Goal: Task Accomplishment & Management: Complete application form

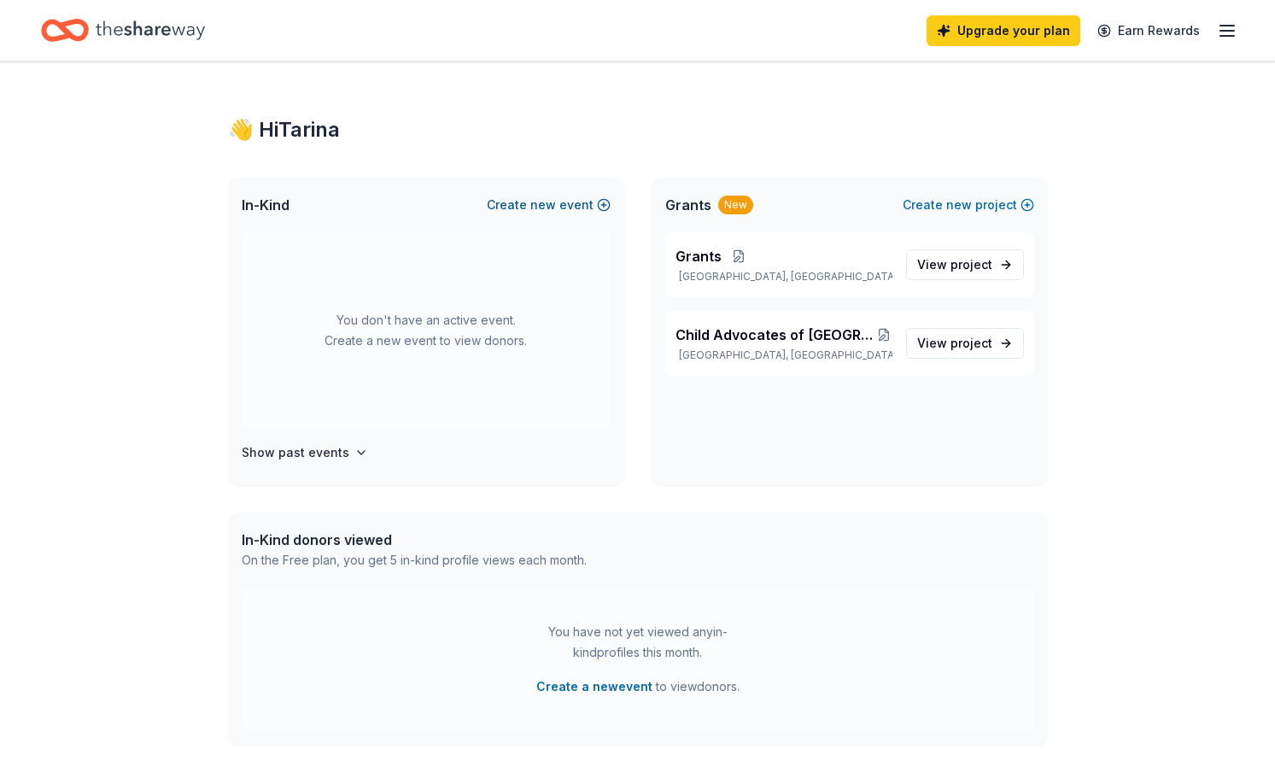
click at [553, 204] on span "new" at bounding box center [544, 205] width 26 height 21
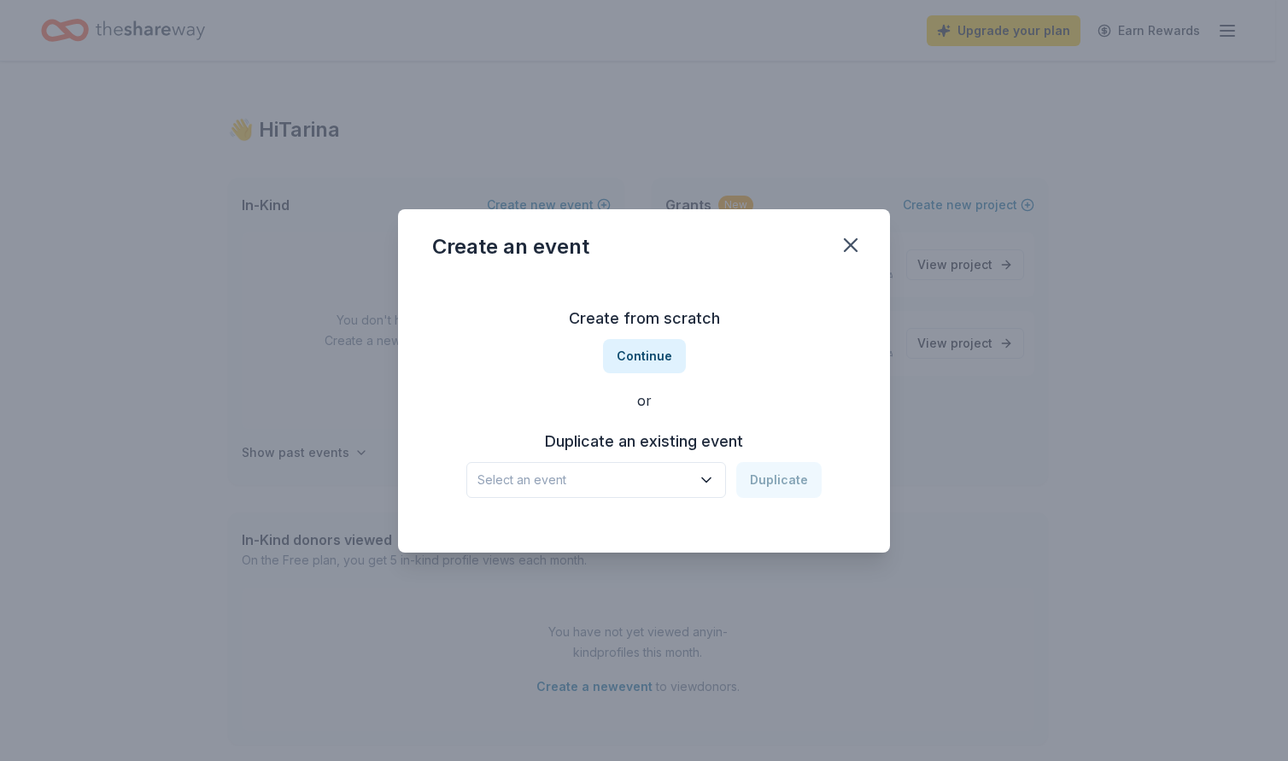
click at [707, 475] on icon "button" at bounding box center [706, 480] width 17 height 17
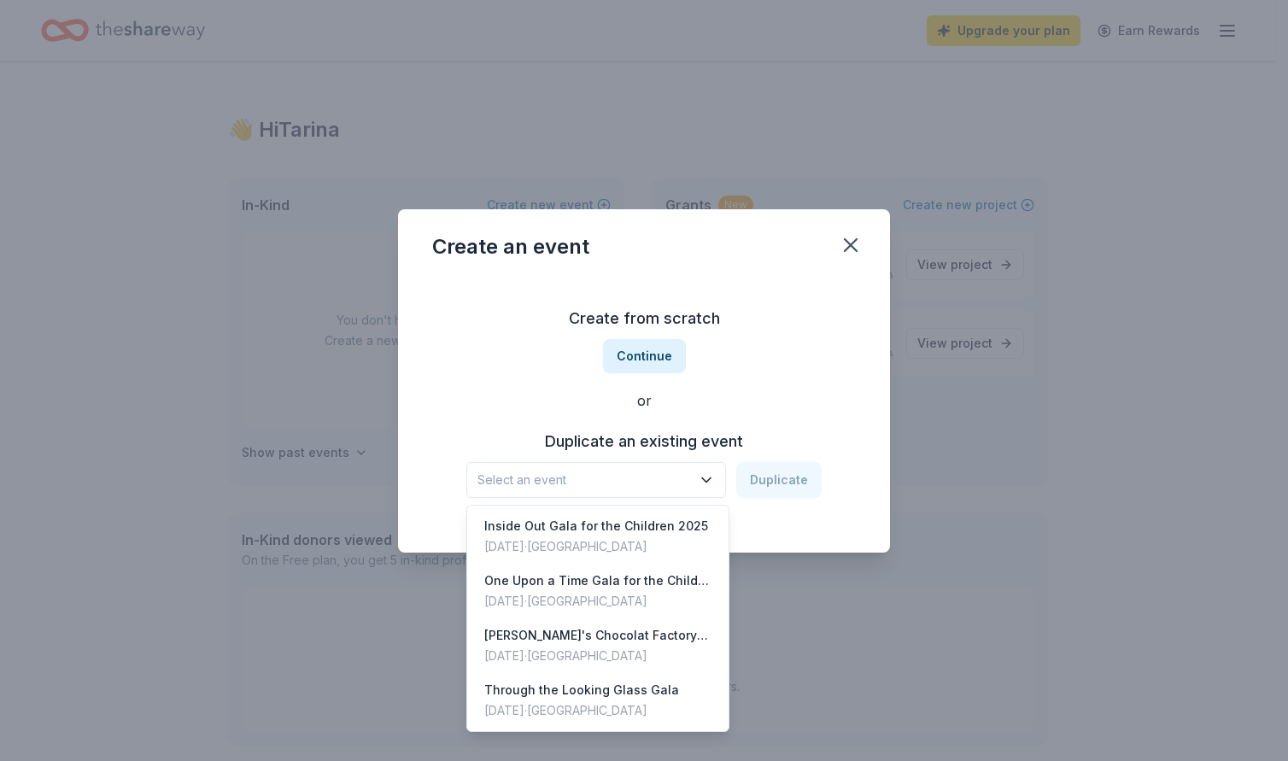
click at [708, 477] on icon "button" at bounding box center [706, 480] width 17 height 17
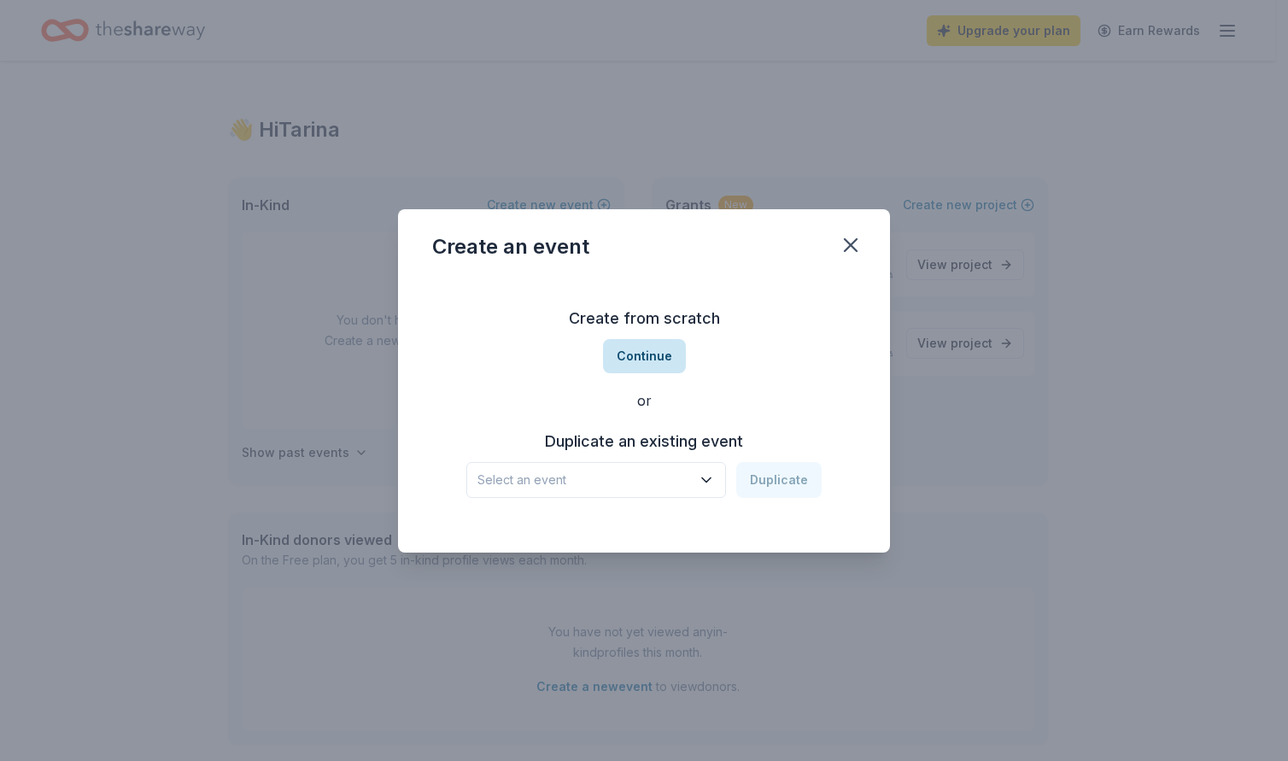
click at [628, 356] on button "Continue" at bounding box center [644, 356] width 83 height 34
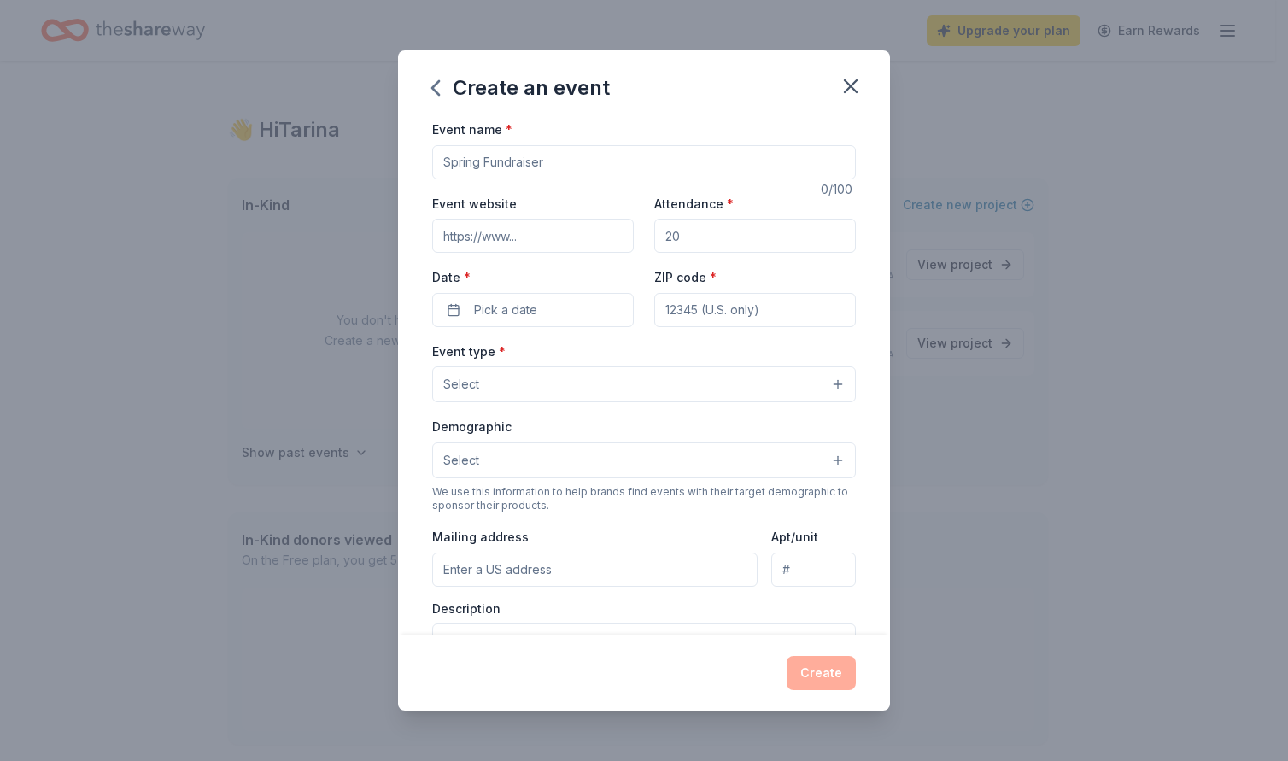
click at [567, 161] on input "Event name *" at bounding box center [644, 162] width 424 height 34
type input "Where the Wild Things Are Gala For the Children"
click at [577, 234] on input "Event website" at bounding box center [533, 236] width 202 height 34
drag, startPoint x: 689, startPoint y: 243, endPoint x: 655, endPoint y: 237, distance: 34.7
click at [655, 237] on input "Attendance *" at bounding box center [755, 236] width 202 height 34
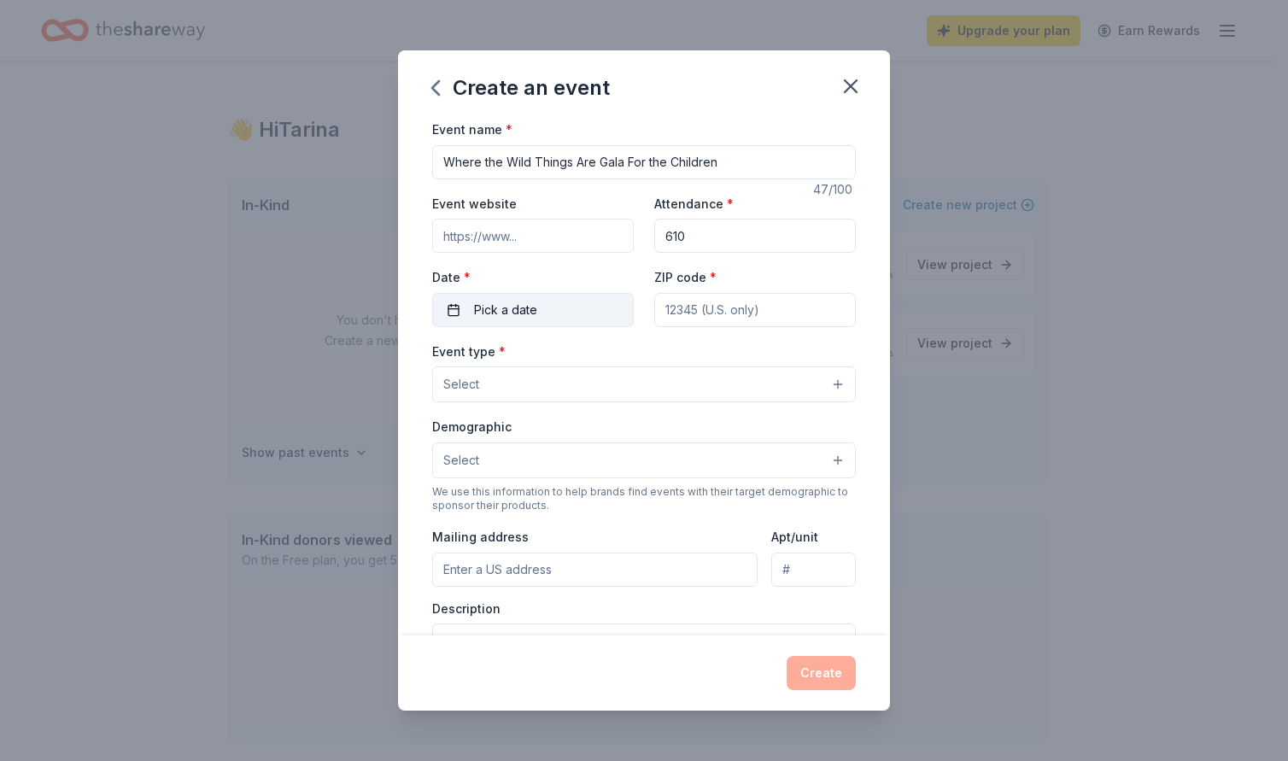
type input "610"
click at [532, 302] on span "Pick a date" at bounding box center [505, 310] width 63 height 21
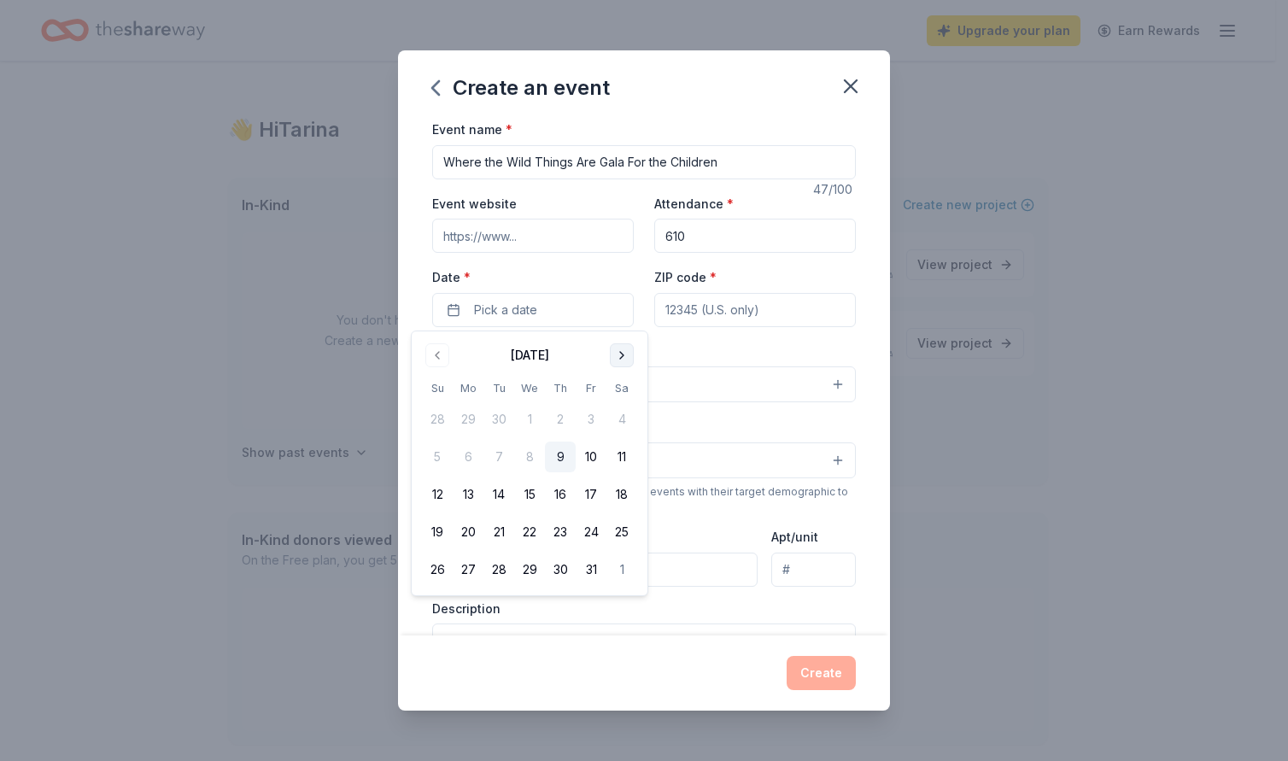
click at [621, 349] on button "Go to next month" at bounding box center [622, 355] width 24 height 24
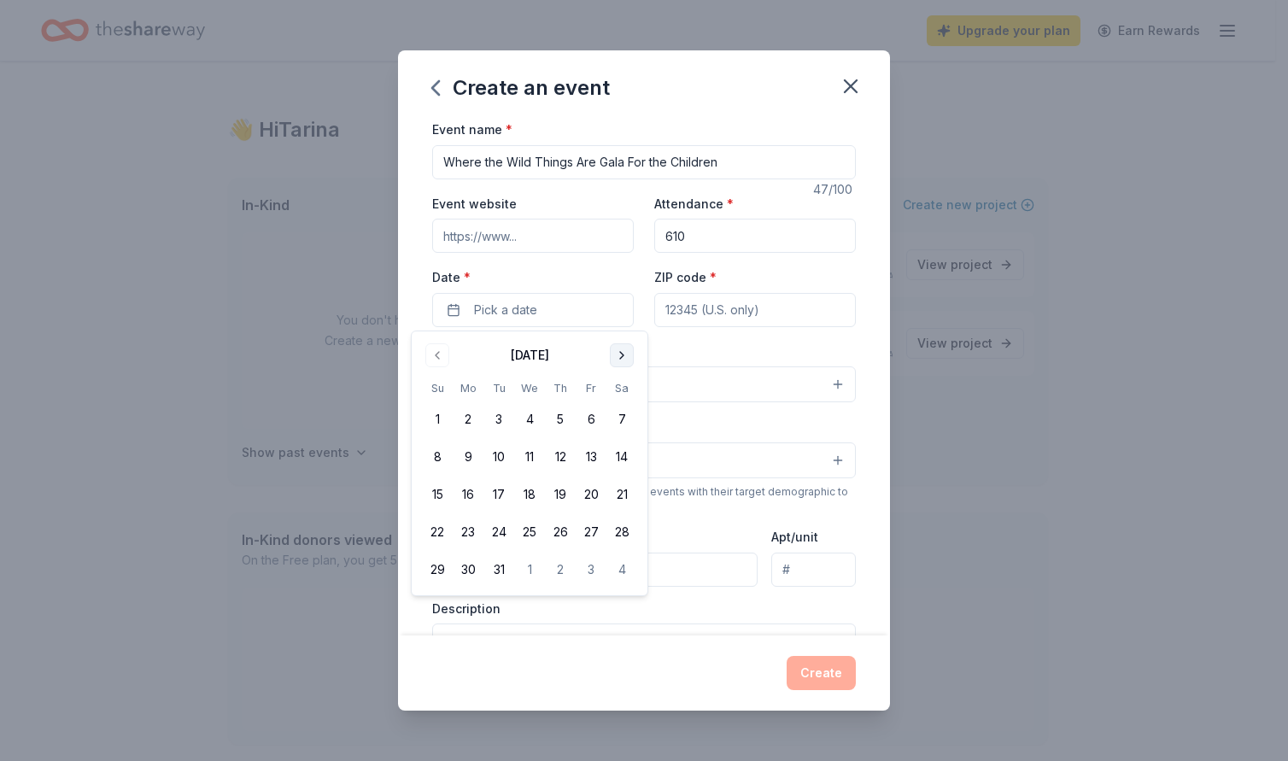
click at [621, 349] on button "Go to next month" at bounding box center [622, 355] width 24 height 24
click at [623, 531] on button "25" at bounding box center [622, 532] width 31 height 31
click at [678, 313] on input "ZIP code *" at bounding box center [755, 310] width 202 height 34
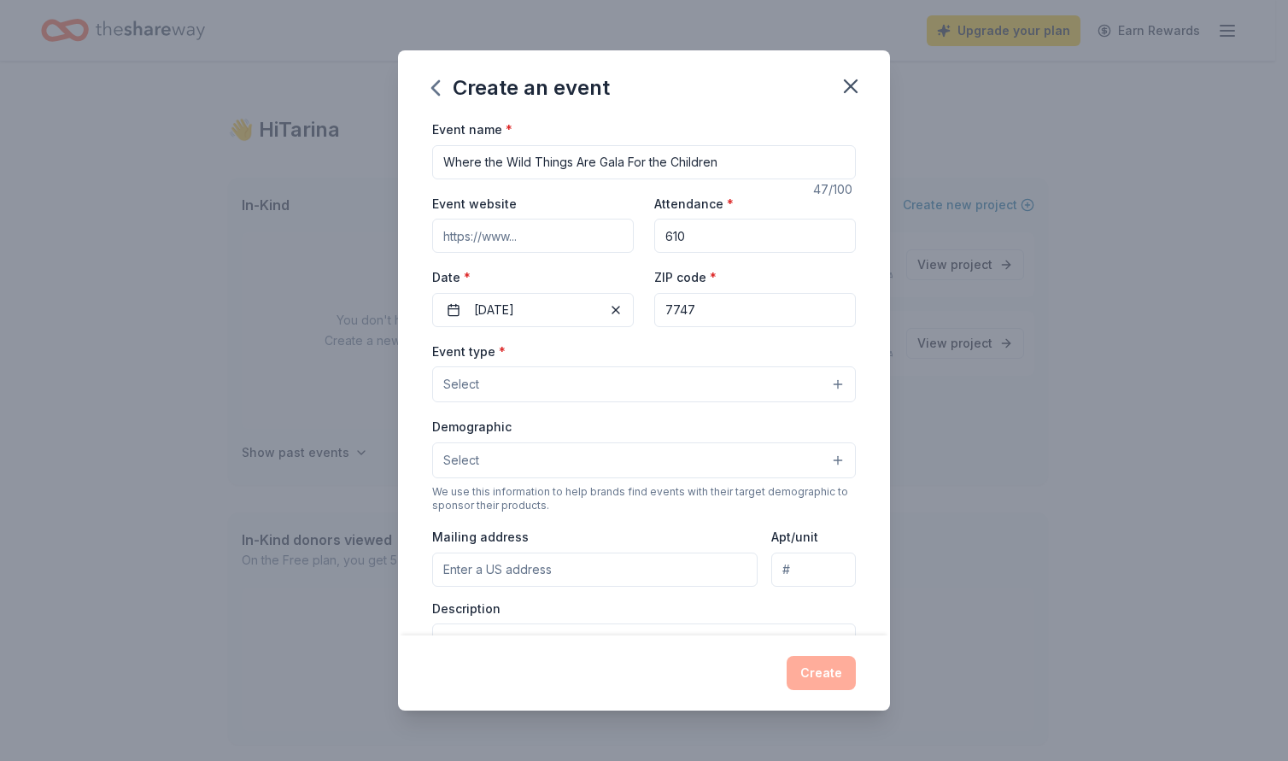
type input "77479"
type input "[STREET_ADDRESS]"
type input "77479"
click at [501, 374] on button "Select" at bounding box center [644, 384] width 424 height 36
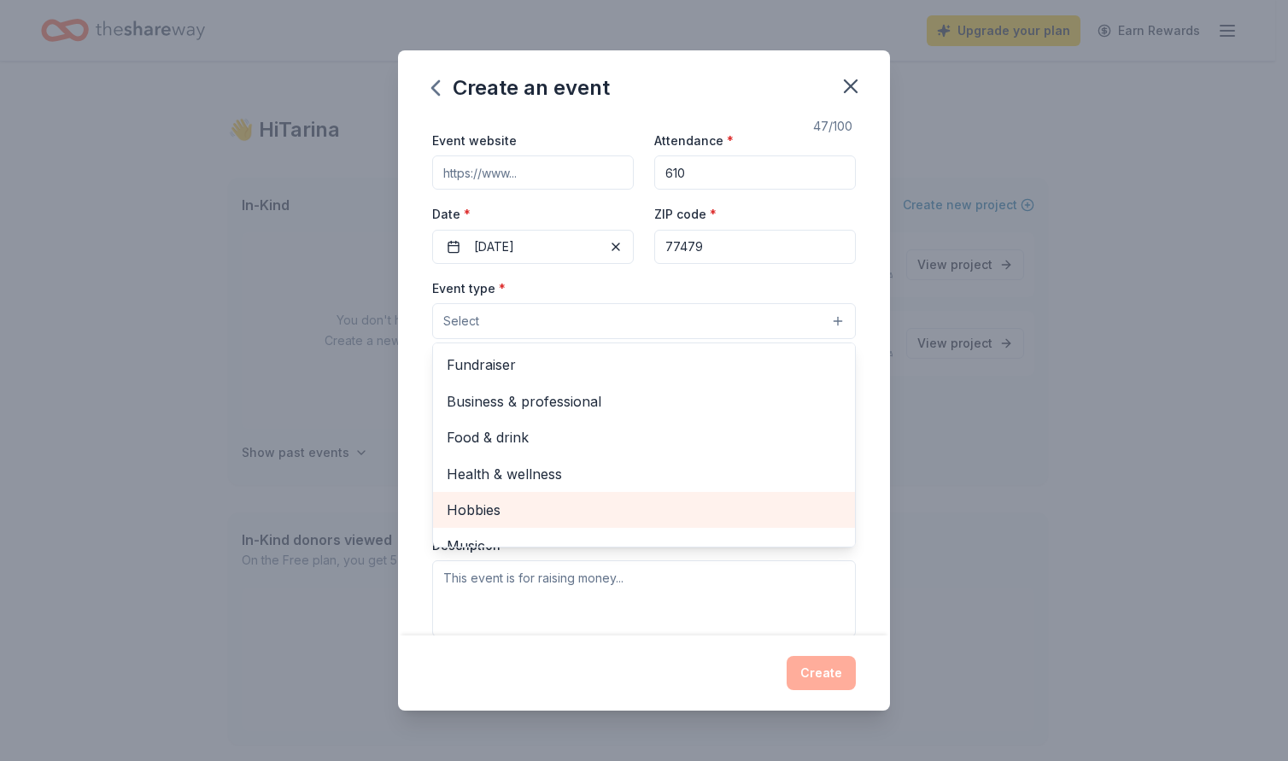
scroll to position [44, 0]
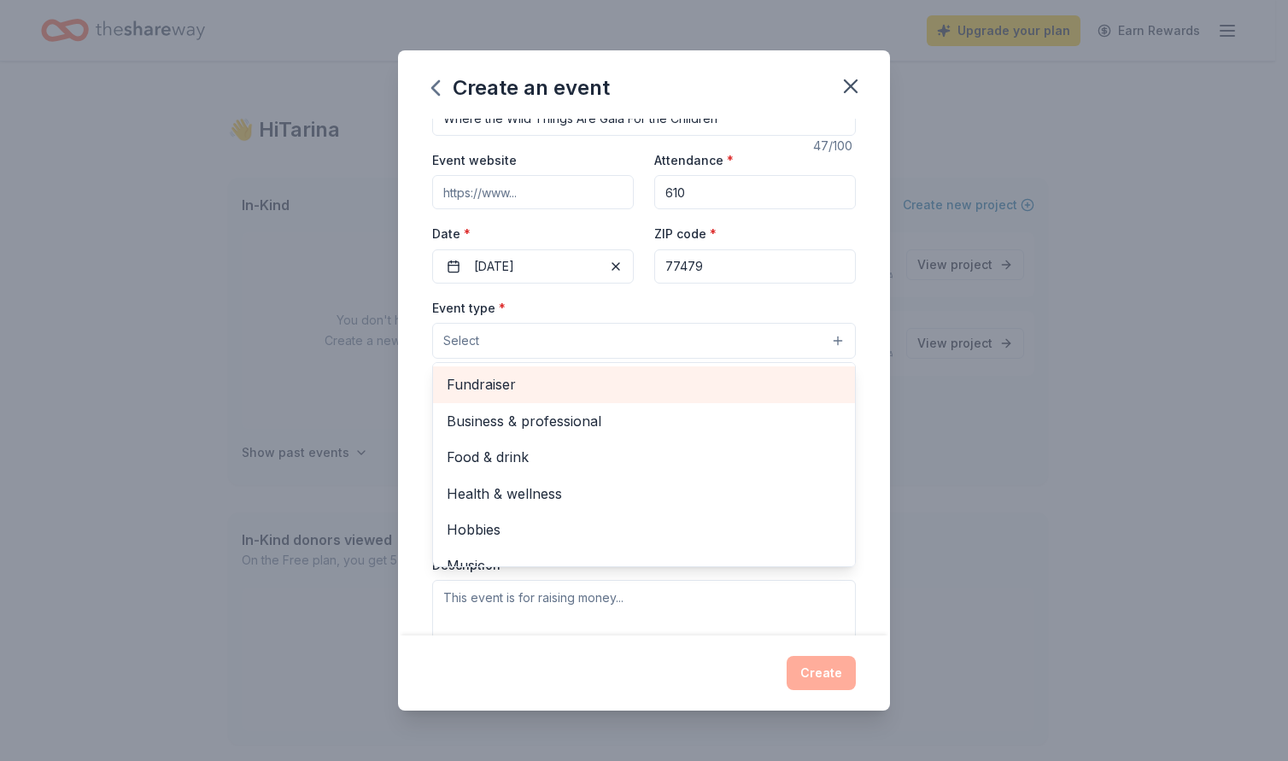
click at [513, 384] on span "Fundraiser" at bounding box center [644, 384] width 395 height 22
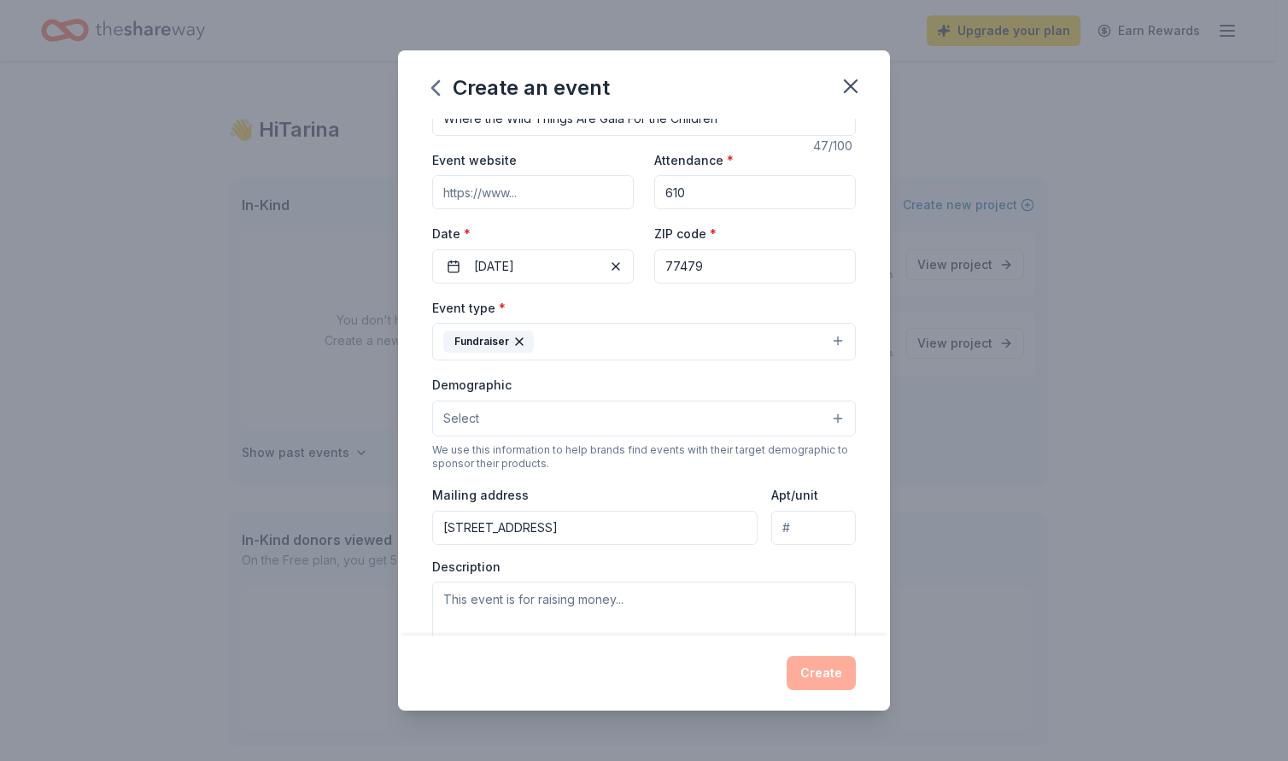
click at [604, 336] on button "Fundraiser" at bounding box center [644, 342] width 424 height 38
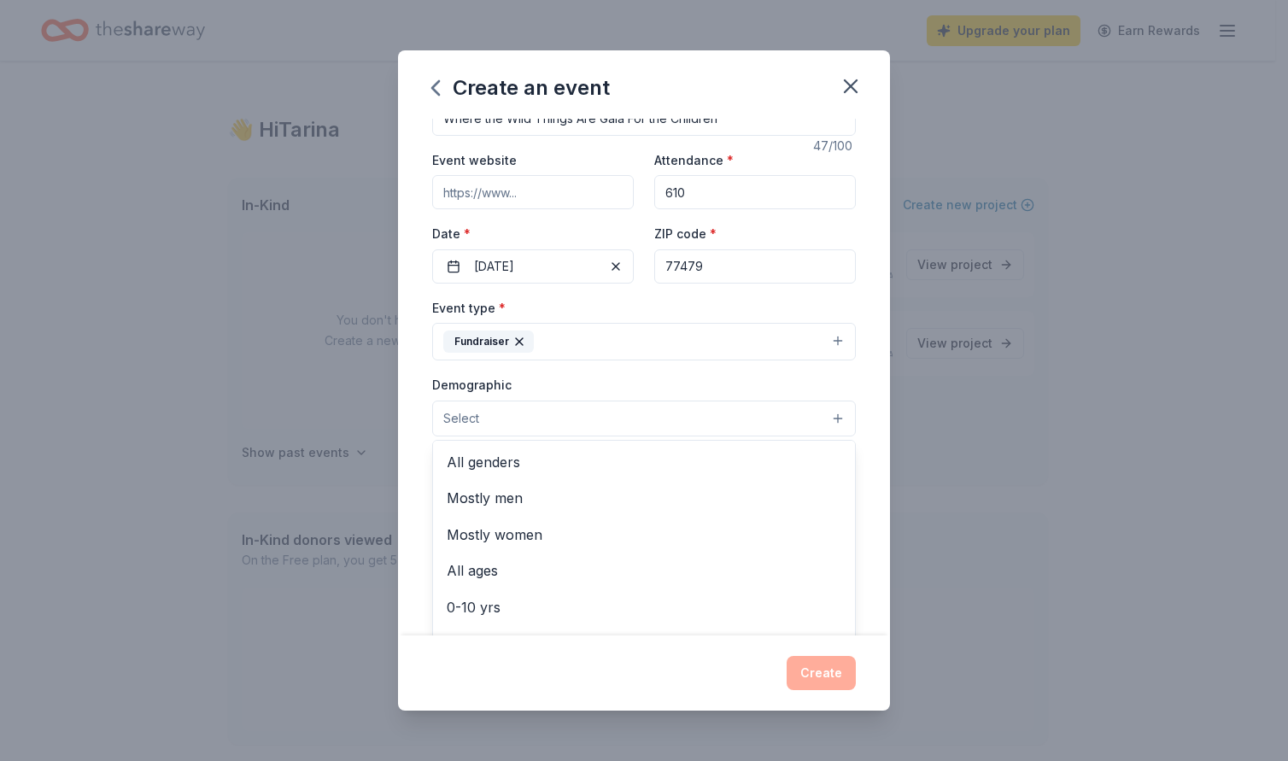
click at [556, 414] on button "Select" at bounding box center [644, 419] width 424 height 36
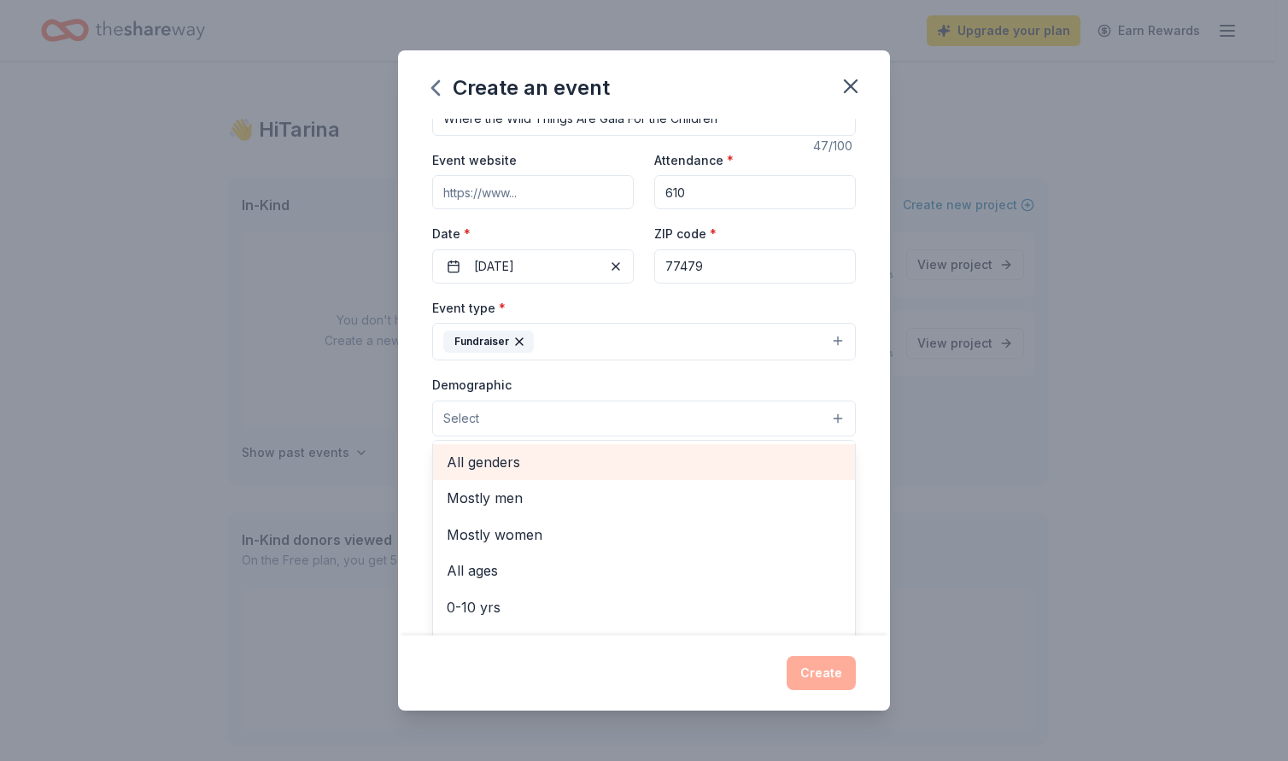
click at [508, 455] on span "All genders" at bounding box center [644, 462] width 395 height 22
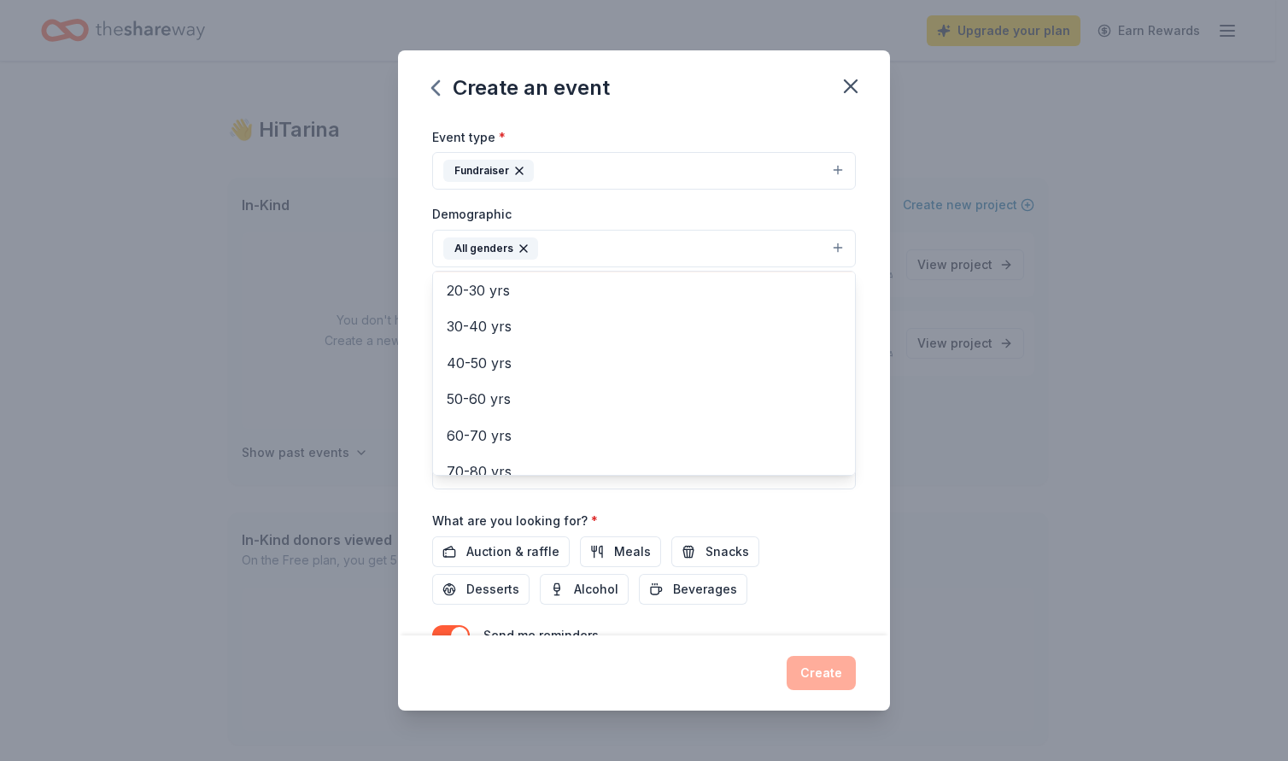
scroll to position [238, 0]
click at [832, 525] on div "Event name * Where the Wild Things Are Gala For the Children 47 /100 Event webs…" at bounding box center [644, 300] width 424 height 793
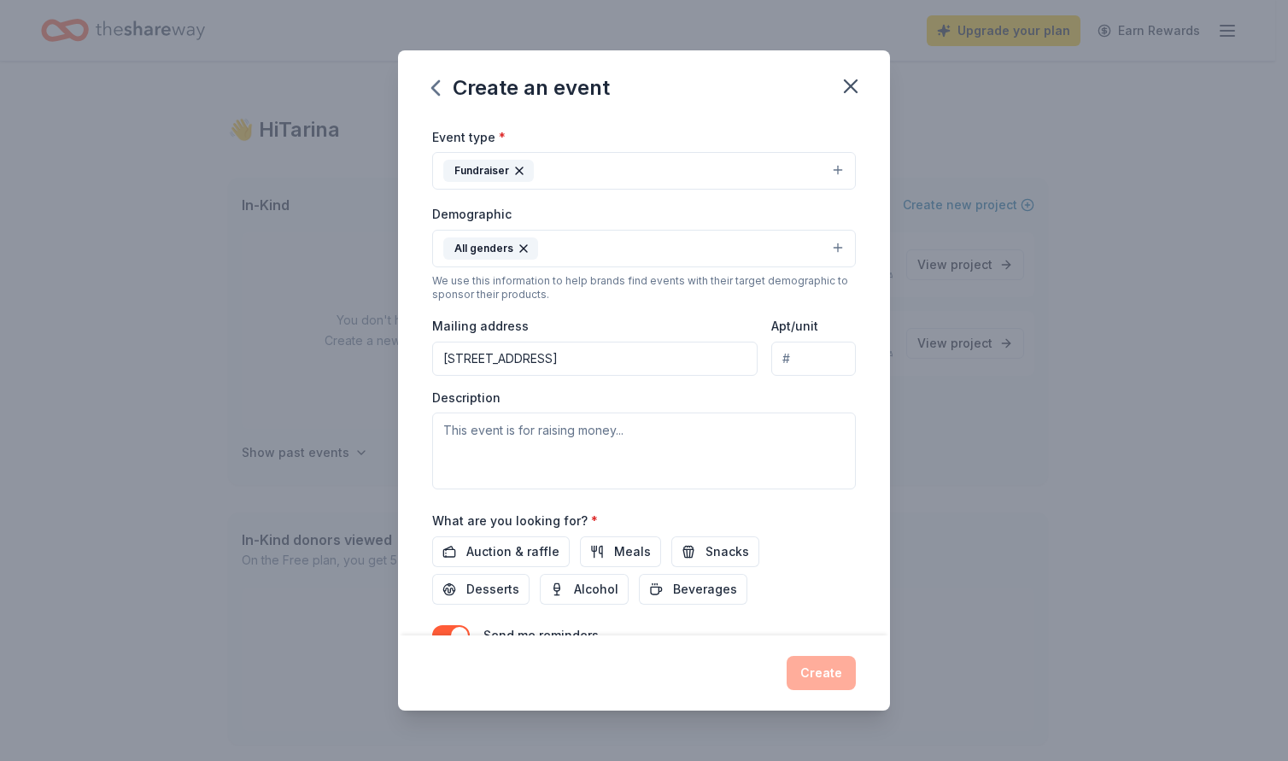
click at [711, 359] on input "[STREET_ADDRESS]" at bounding box center [594, 359] width 325 height 34
drag, startPoint x: 709, startPoint y: 359, endPoint x: 161, endPoint y: 328, distance: 548.5
click at [161, 328] on div "Create an event Event name * Where the Wild Things Are Gala For the Children 47…" at bounding box center [644, 380] width 1288 height 761
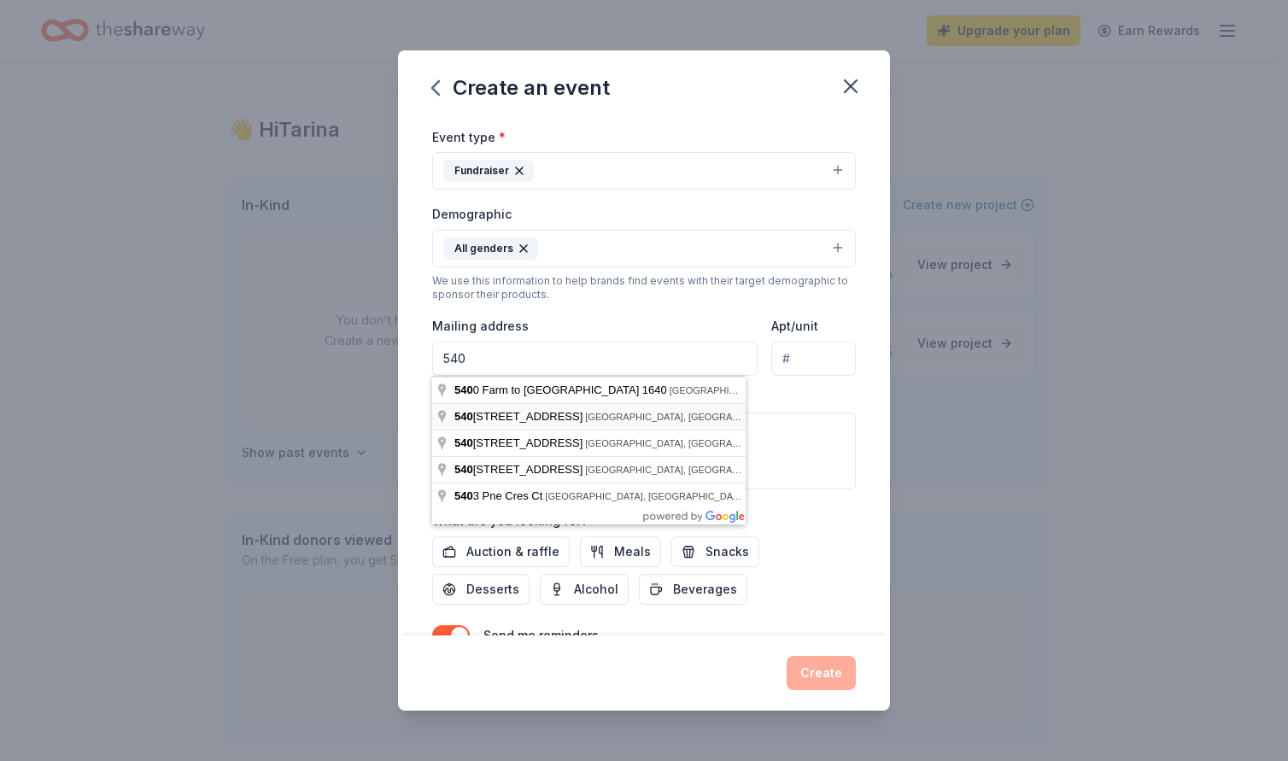
type input "[STREET_ADDRESS]"
click at [820, 487] on textarea at bounding box center [644, 451] width 424 height 77
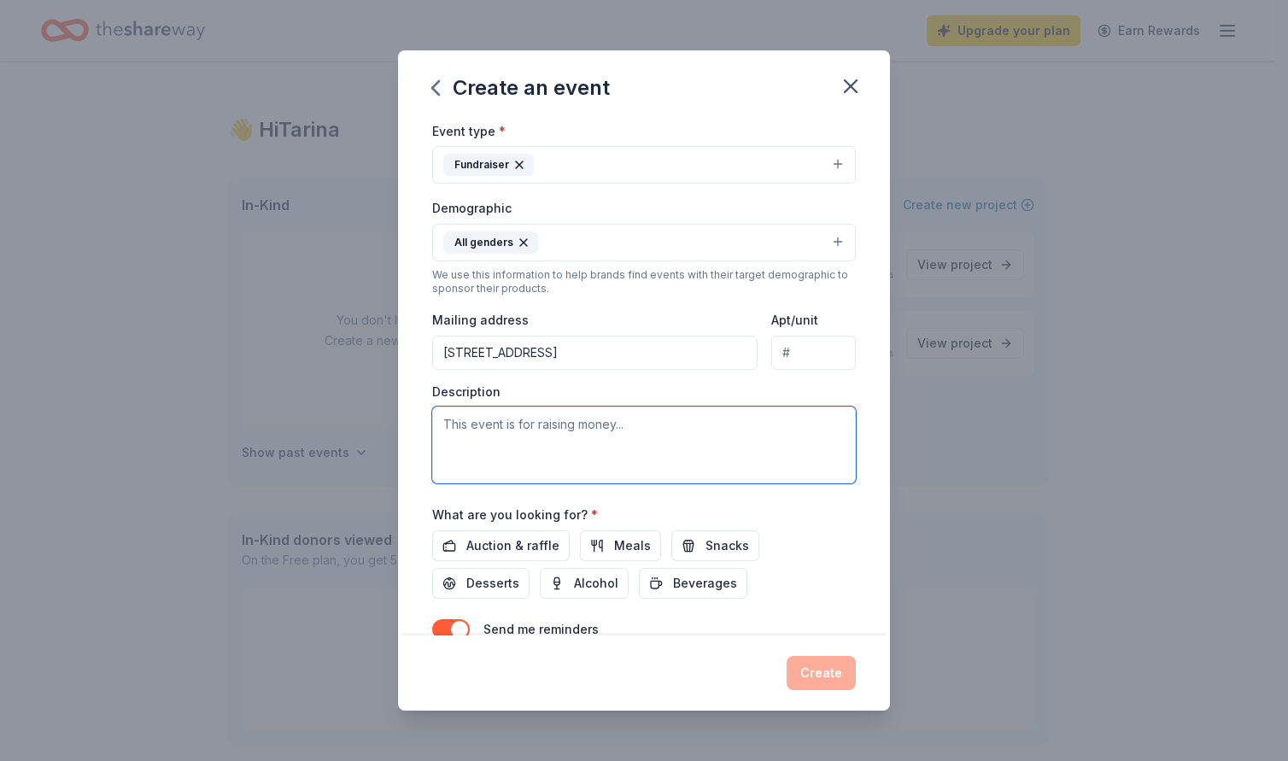
scroll to position [218, 0]
drag, startPoint x: 607, startPoint y: 426, endPoint x: 739, endPoint y: 458, distance: 135.3
click at [607, 426] on textarea at bounding box center [644, 447] width 424 height 77
click at [451, 429] on textarea at bounding box center [644, 447] width 424 height 77
paste textarea "Funds raised at our Gala through silent/live/raffle auctions, are used to fund …"
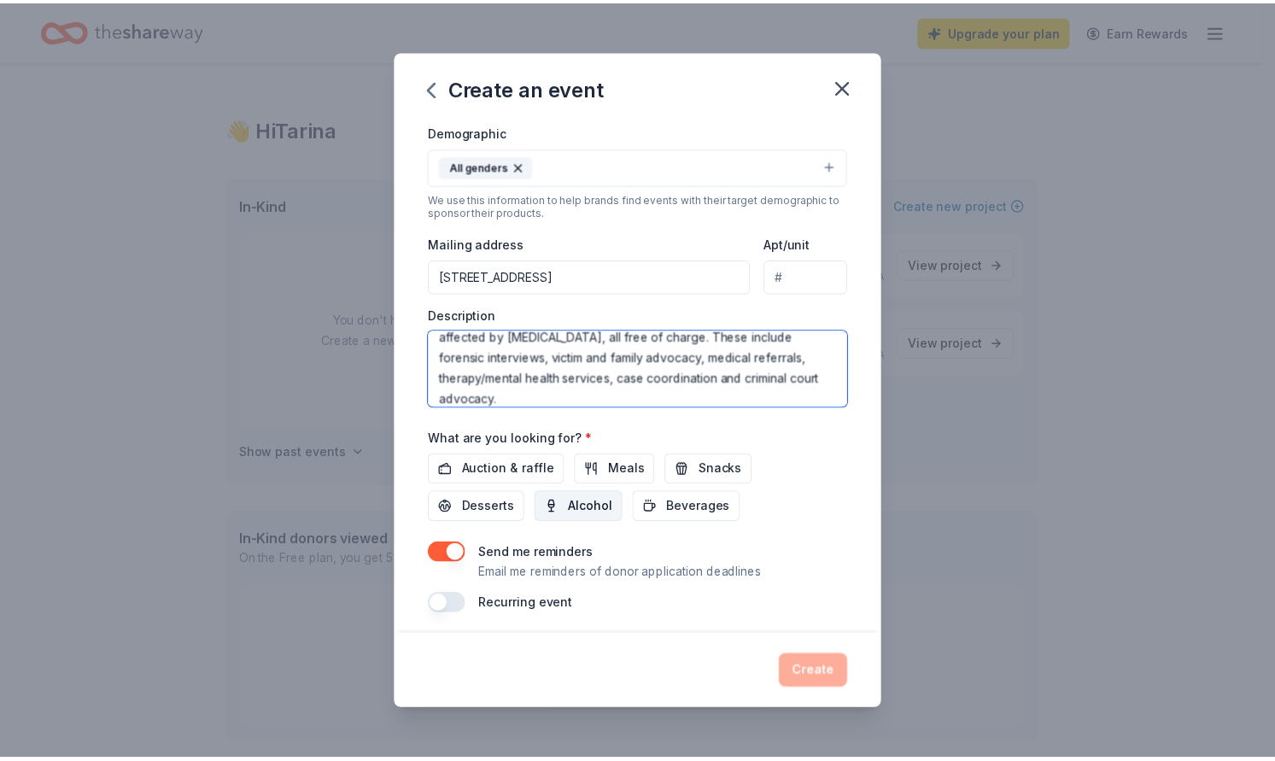
scroll to position [303, 0]
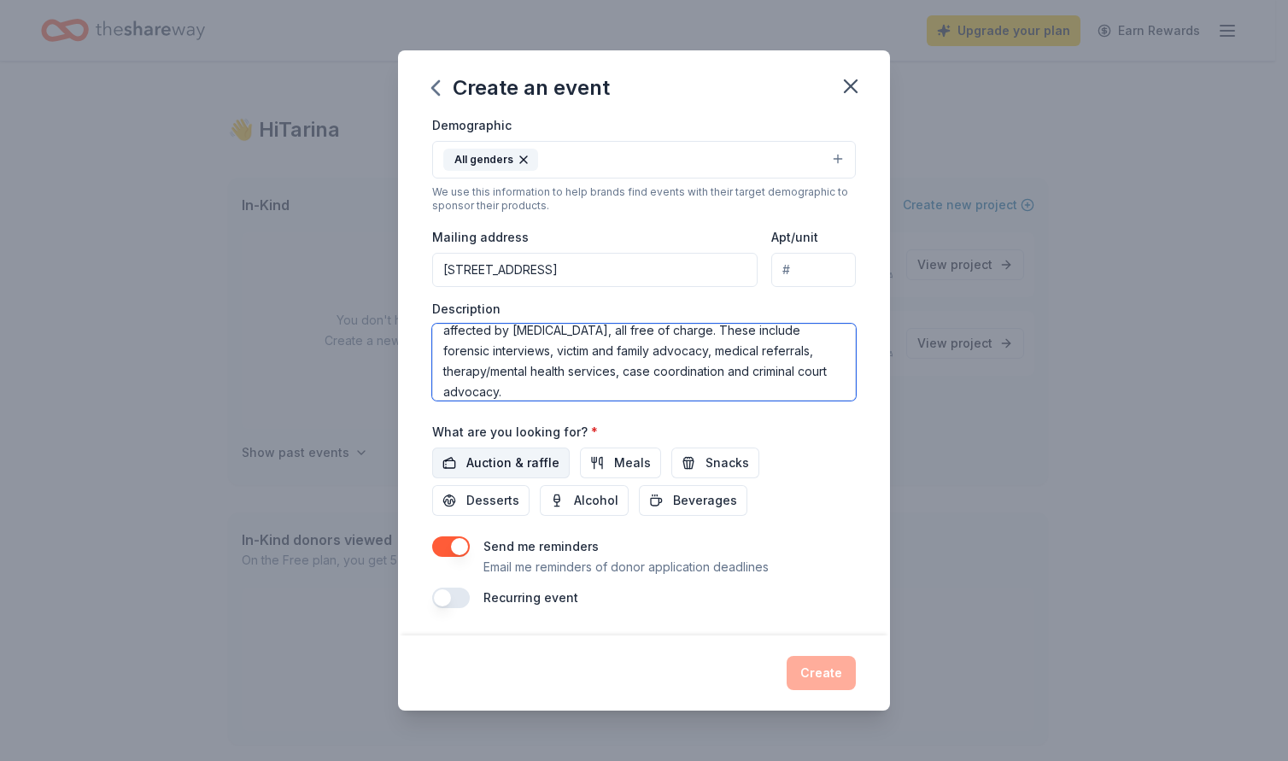
type textarea "Funds raised at our Gala through silent/live/raffle auctions, are used to fund …"
click at [511, 460] on span "Auction & raffle" at bounding box center [512, 463] width 93 height 21
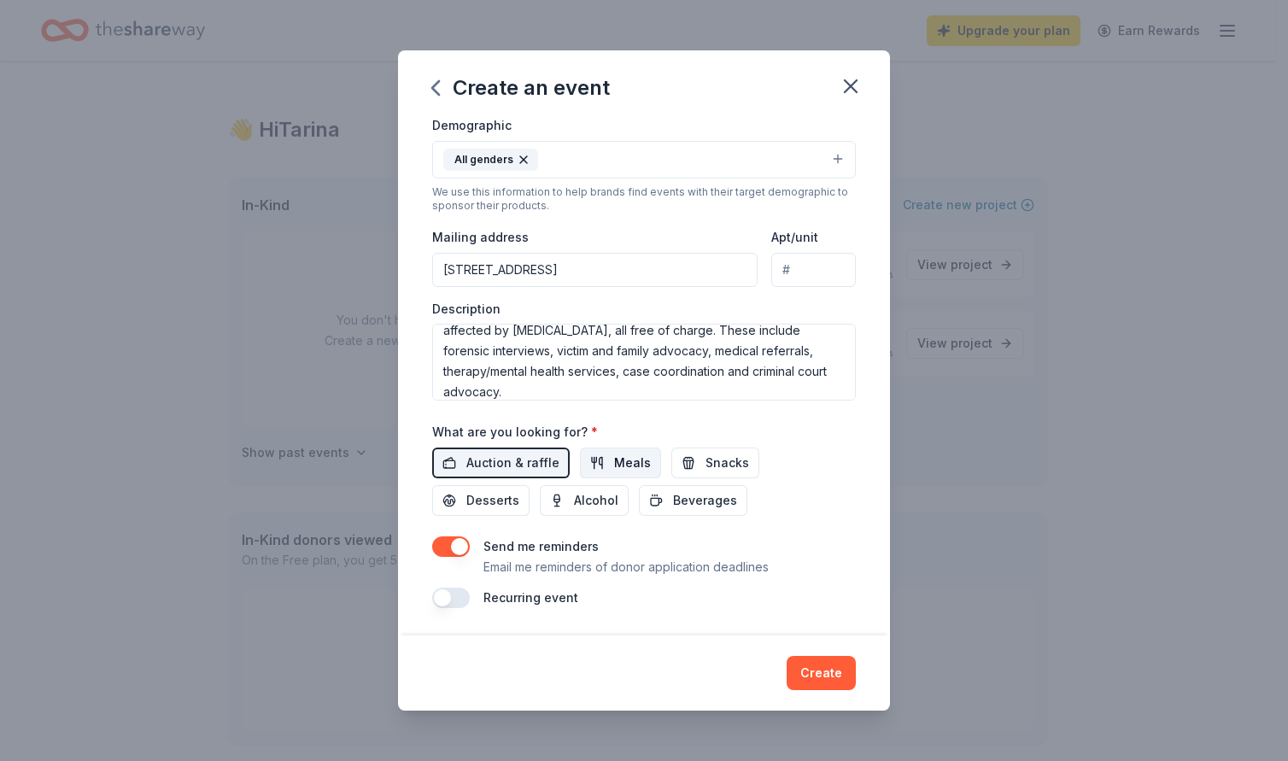
click at [633, 462] on span "Meals" at bounding box center [632, 463] width 37 height 21
click at [724, 468] on span "Snacks" at bounding box center [728, 463] width 44 height 21
click at [703, 494] on span "Beverages" at bounding box center [705, 500] width 64 height 21
click at [606, 497] on span "Alcohol" at bounding box center [596, 500] width 44 height 21
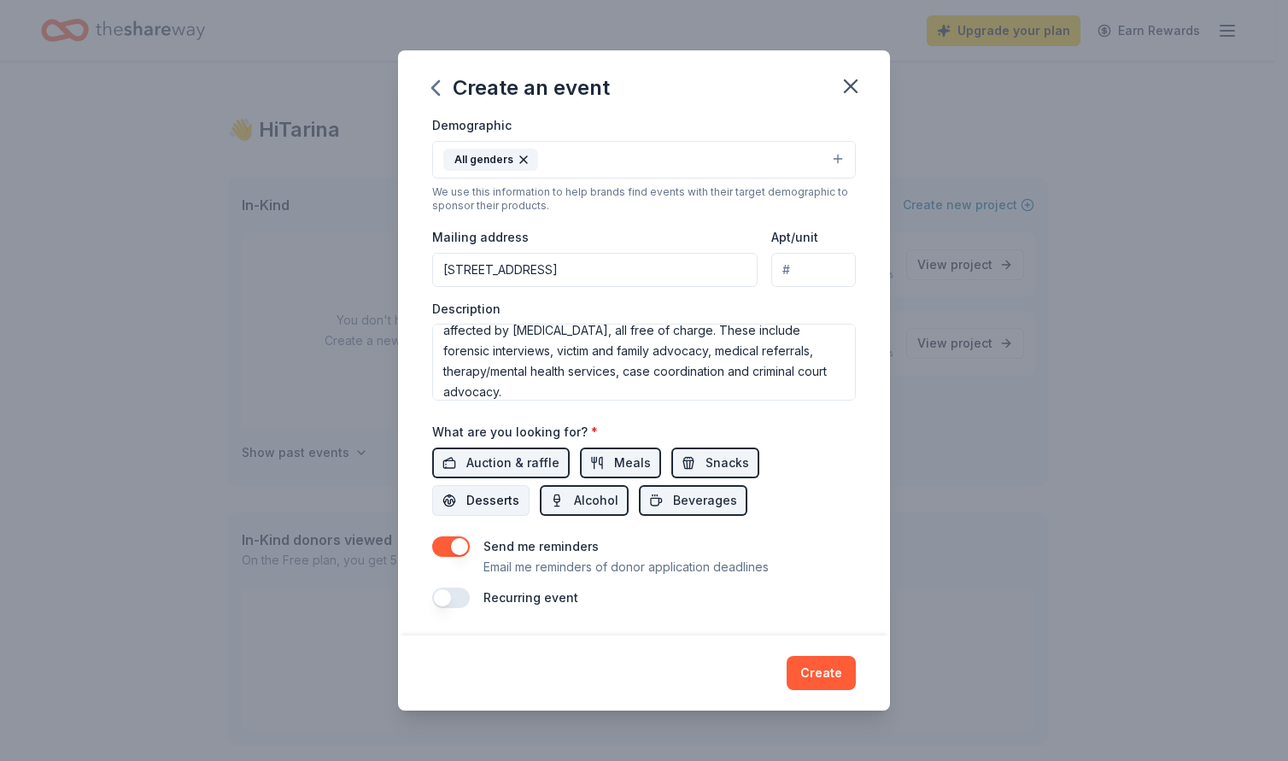
click at [493, 499] on span "Desserts" at bounding box center [492, 500] width 53 height 21
click at [824, 672] on button "Create" at bounding box center [821, 673] width 69 height 34
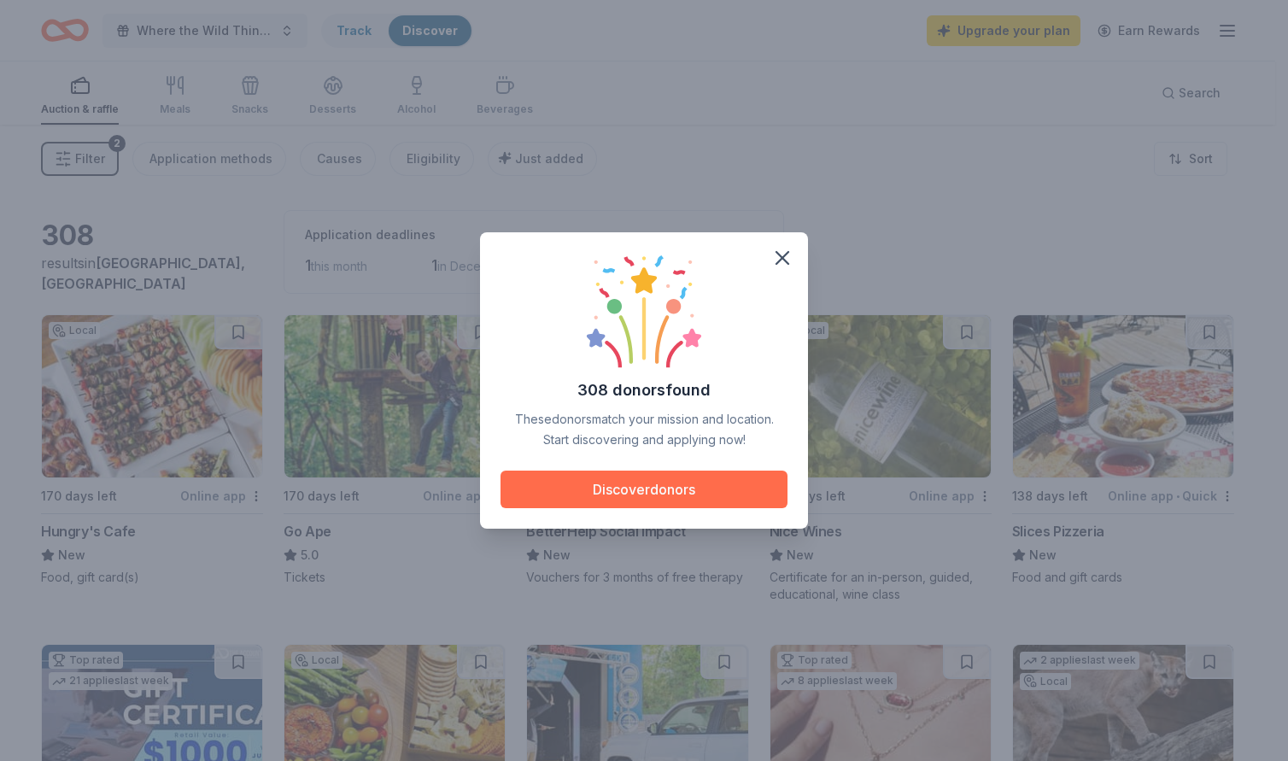
click at [639, 483] on button "Discover donors" at bounding box center [644, 490] width 287 height 38
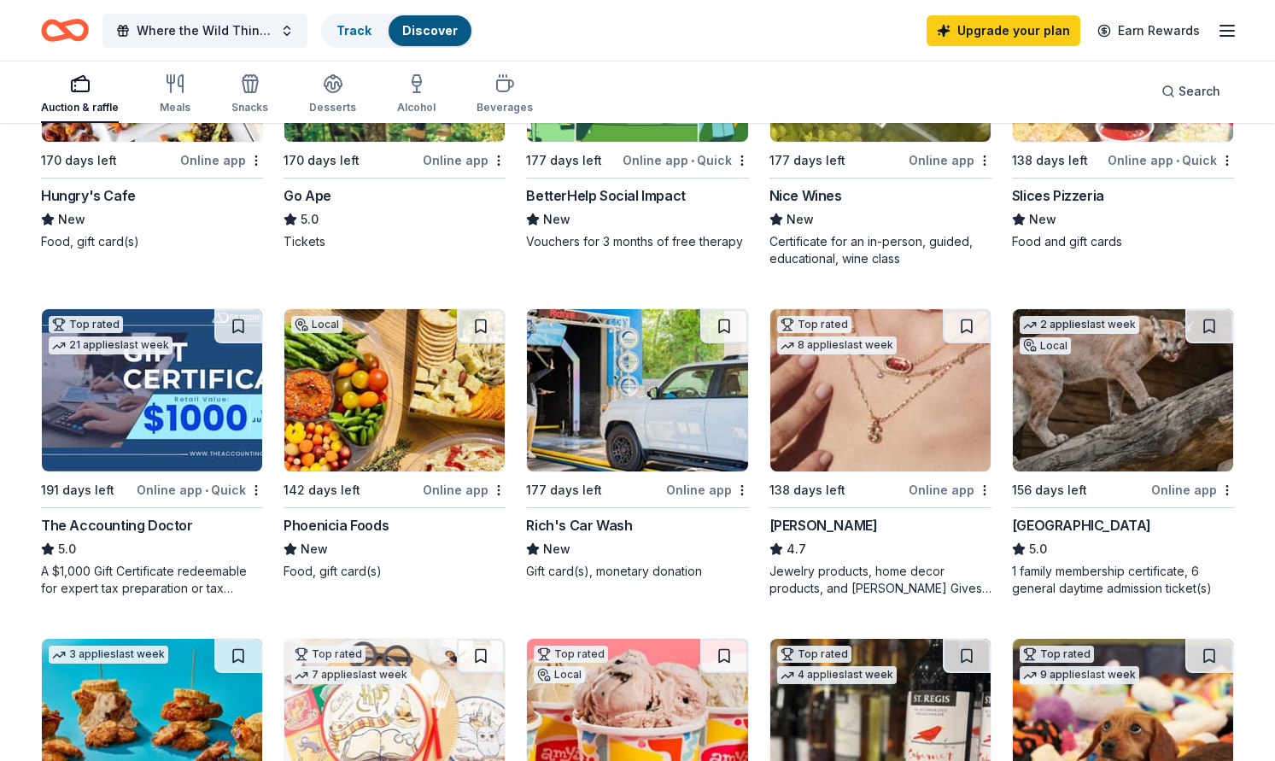
scroll to position [342, 0]
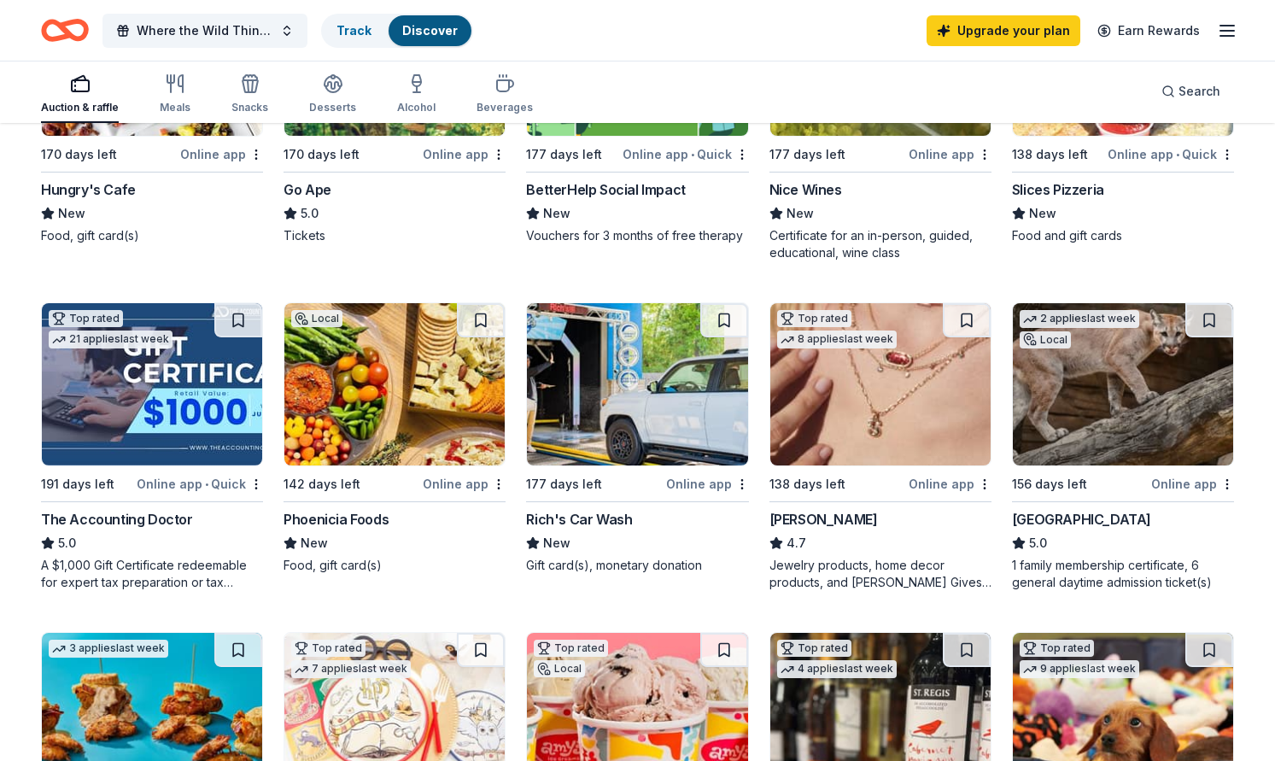
click at [364, 517] on div "Phoenicia Foods" at bounding box center [336, 519] width 105 height 21
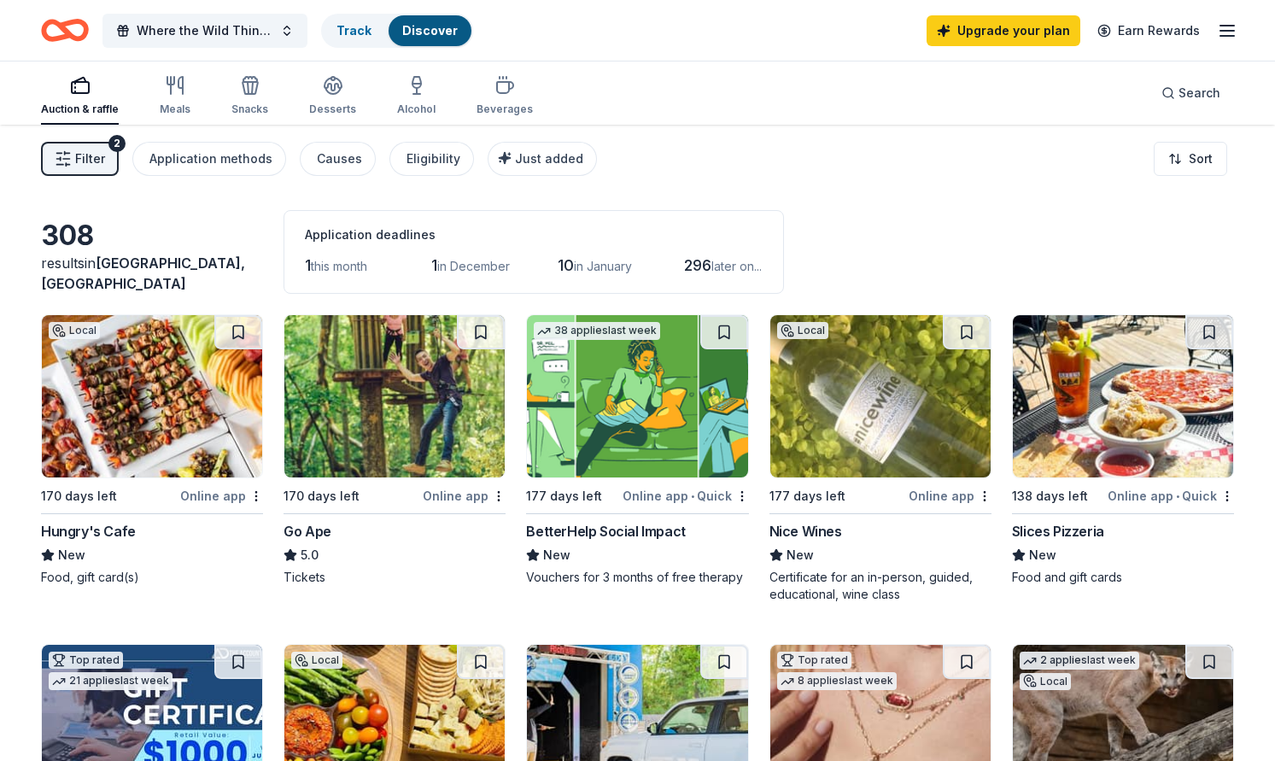
click at [308, 264] on span "1" at bounding box center [308, 265] width 6 height 18
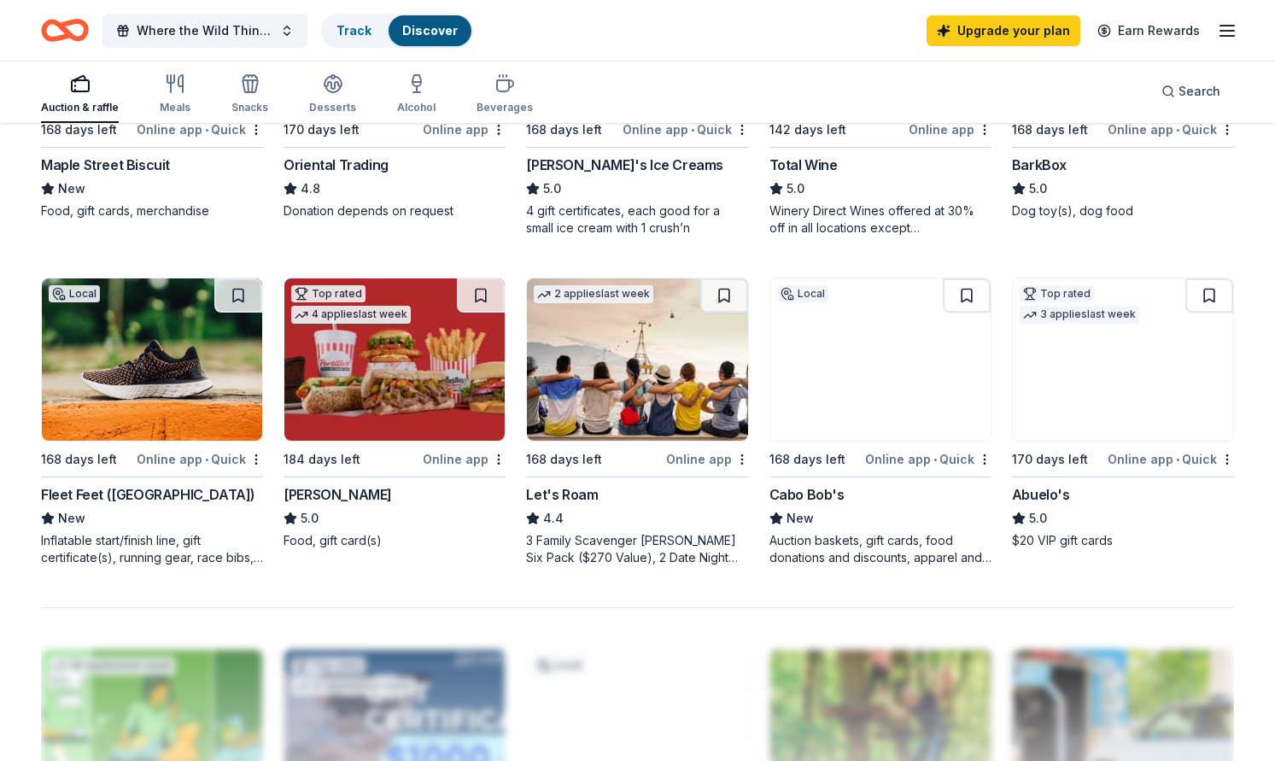
scroll to position [1025, 0]
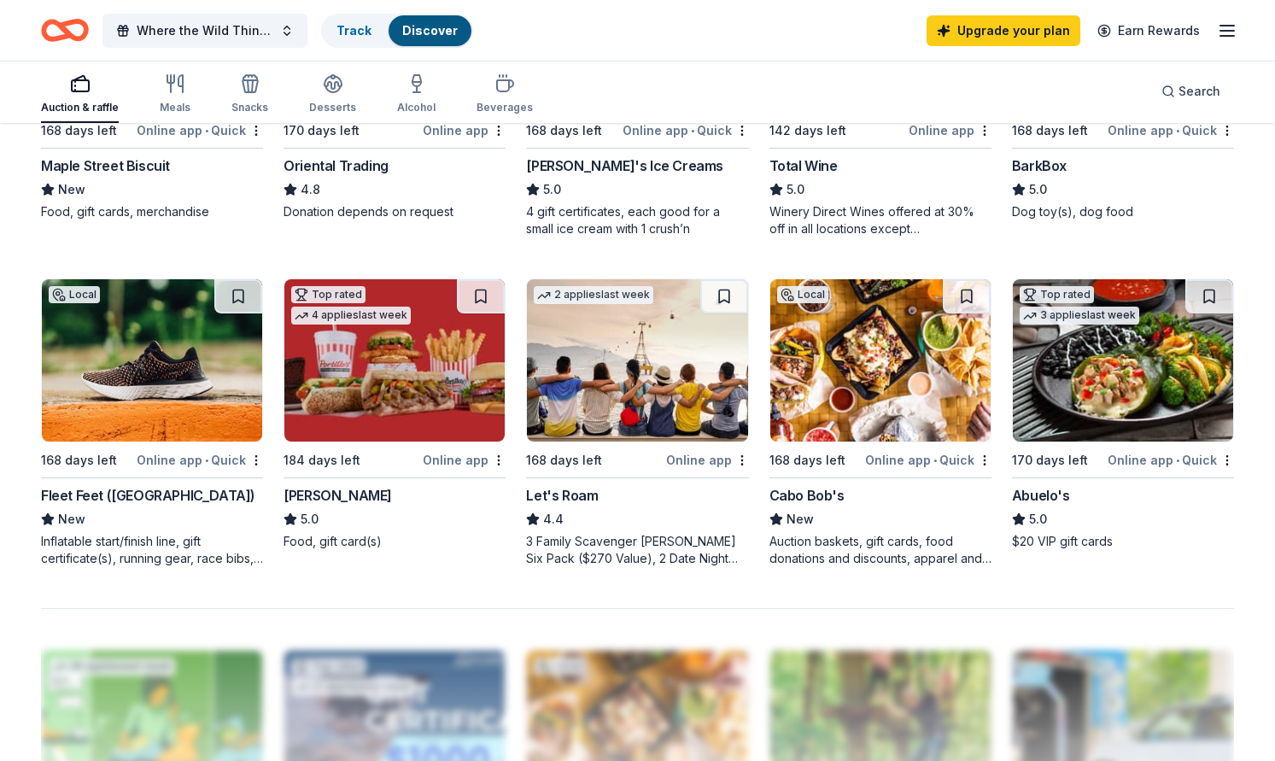
click at [167, 388] on img at bounding box center [152, 360] width 220 height 162
click at [238, 296] on button at bounding box center [238, 296] width 48 height 34
click at [236, 292] on button at bounding box center [240, 296] width 44 height 34
click at [240, 299] on button at bounding box center [240, 296] width 44 height 34
click at [241, 291] on button at bounding box center [240, 296] width 44 height 34
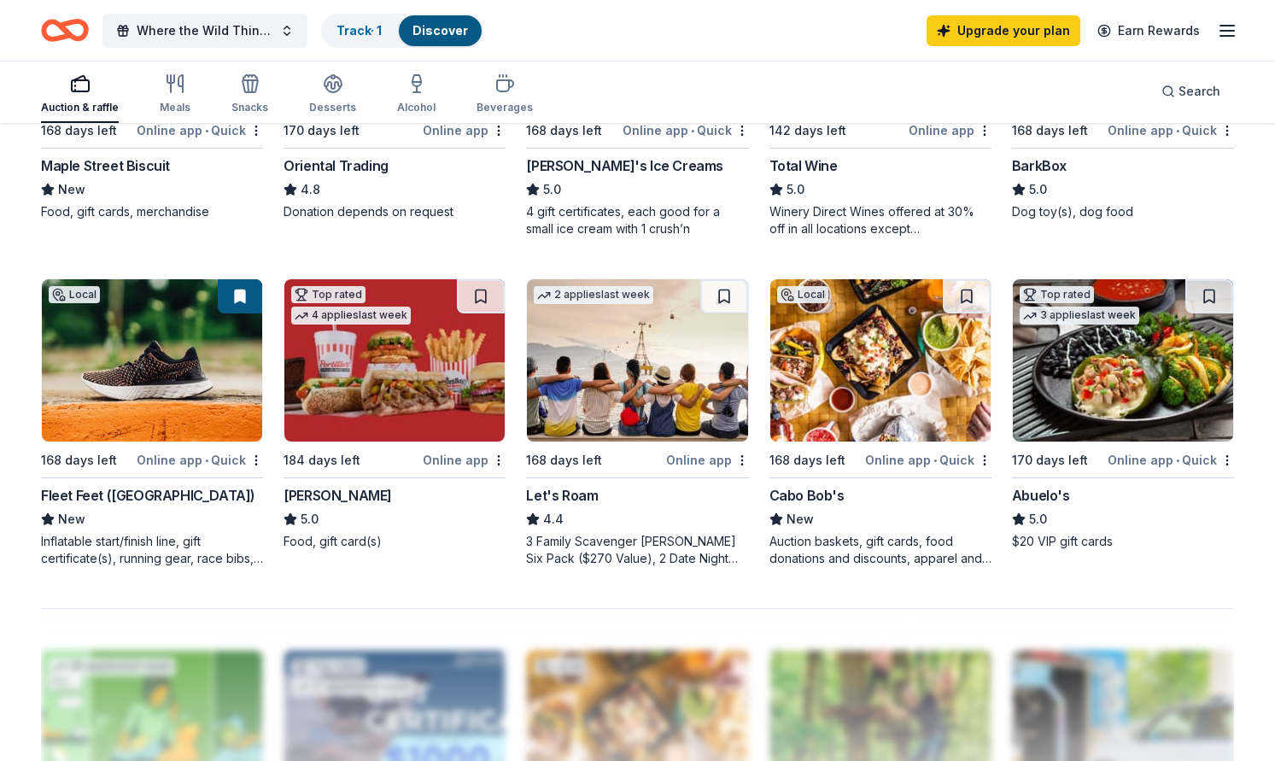
click at [236, 296] on button at bounding box center [240, 296] width 44 height 34
drag, startPoint x: 236, startPoint y: 296, endPoint x: 205, endPoint y: 294, distance: 30.8
click at [205, 294] on img at bounding box center [152, 360] width 220 height 162
click at [234, 293] on button at bounding box center [240, 296] width 44 height 34
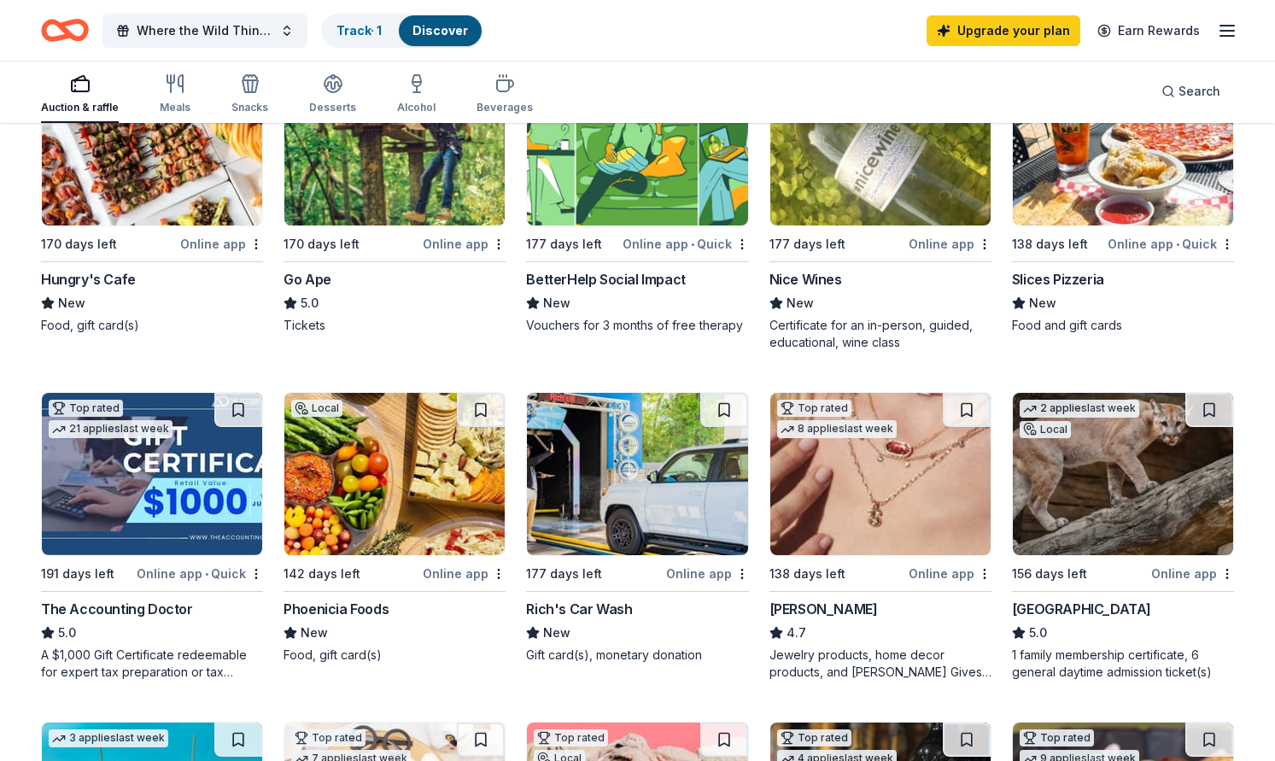
scroll to position [256, 0]
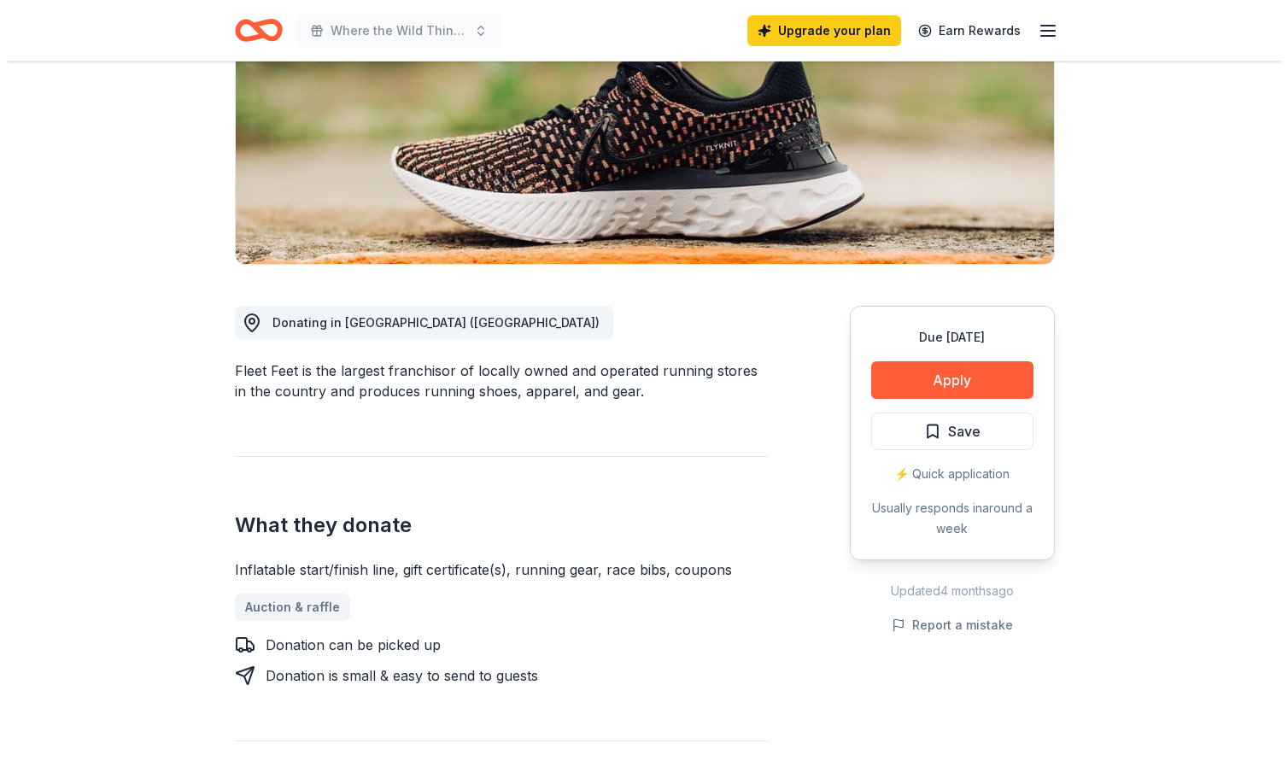
scroll to position [256, 0]
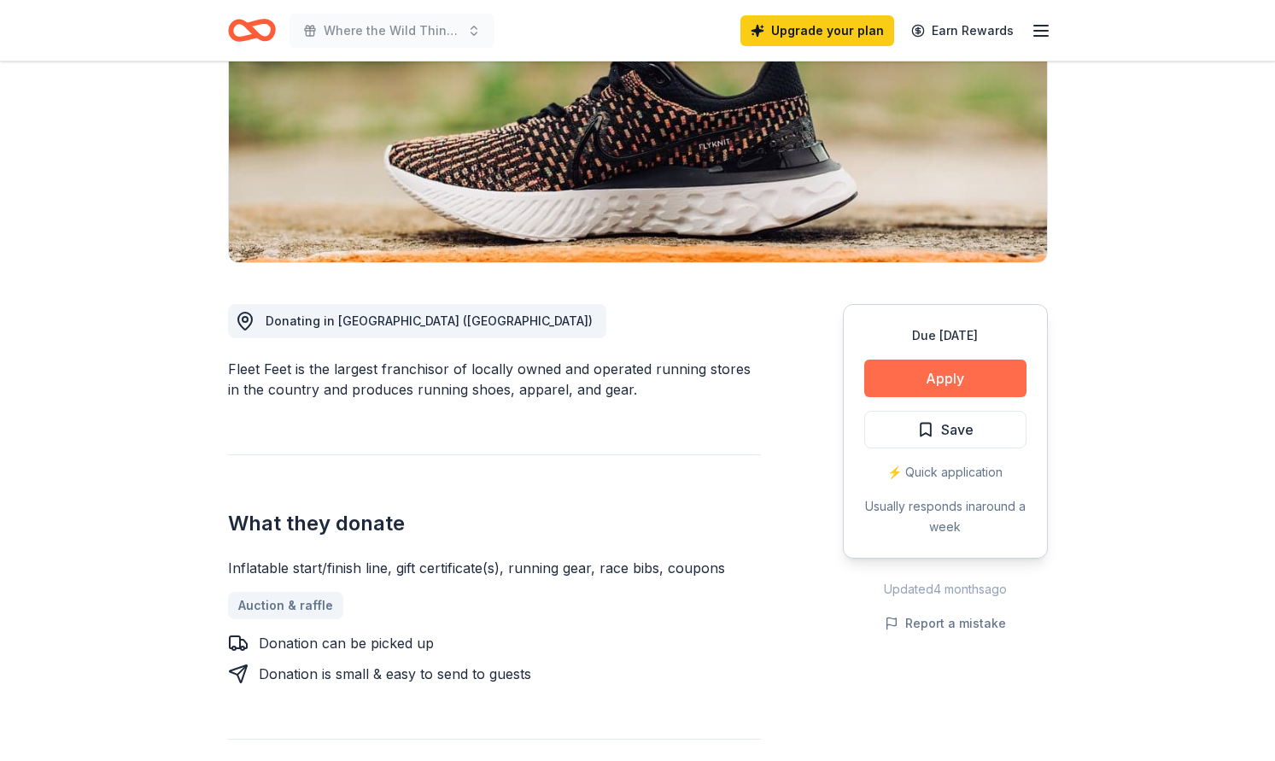
click at [971, 372] on button "Apply" at bounding box center [946, 379] width 162 height 38
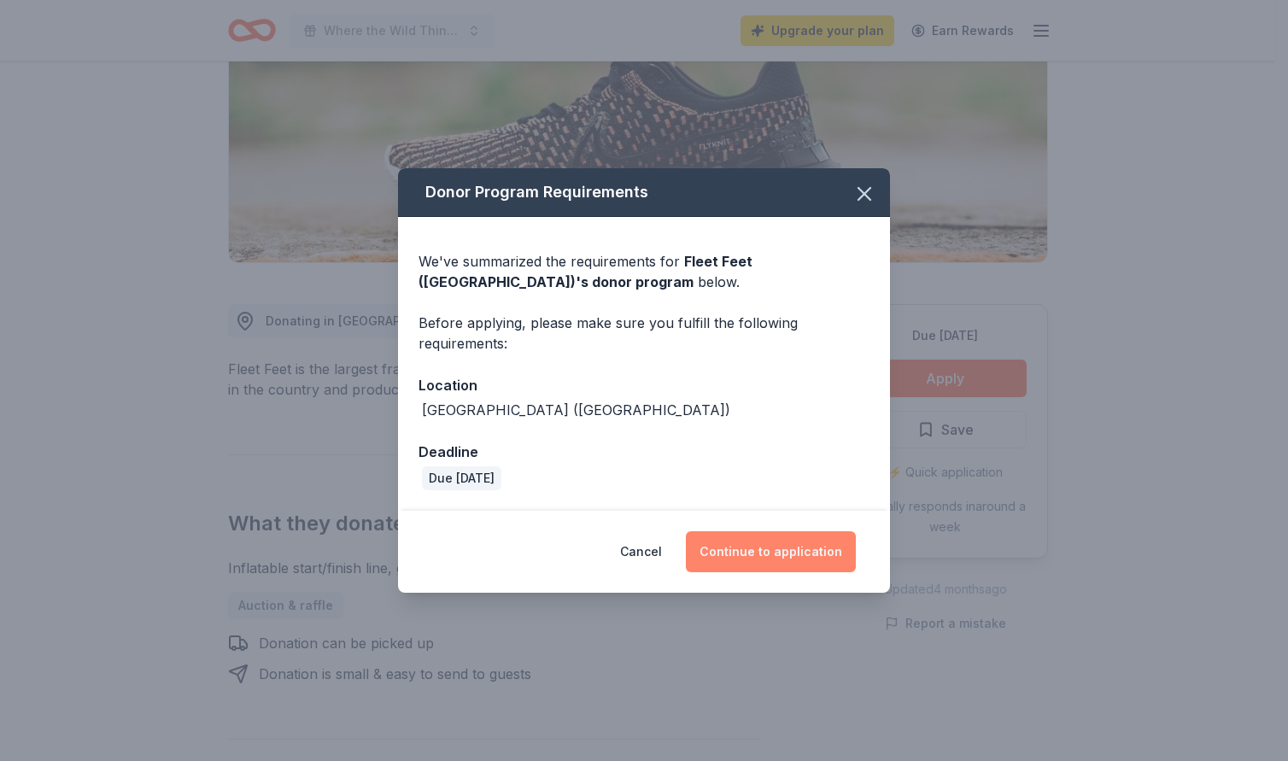
click at [748, 554] on button "Continue to application" at bounding box center [771, 551] width 170 height 41
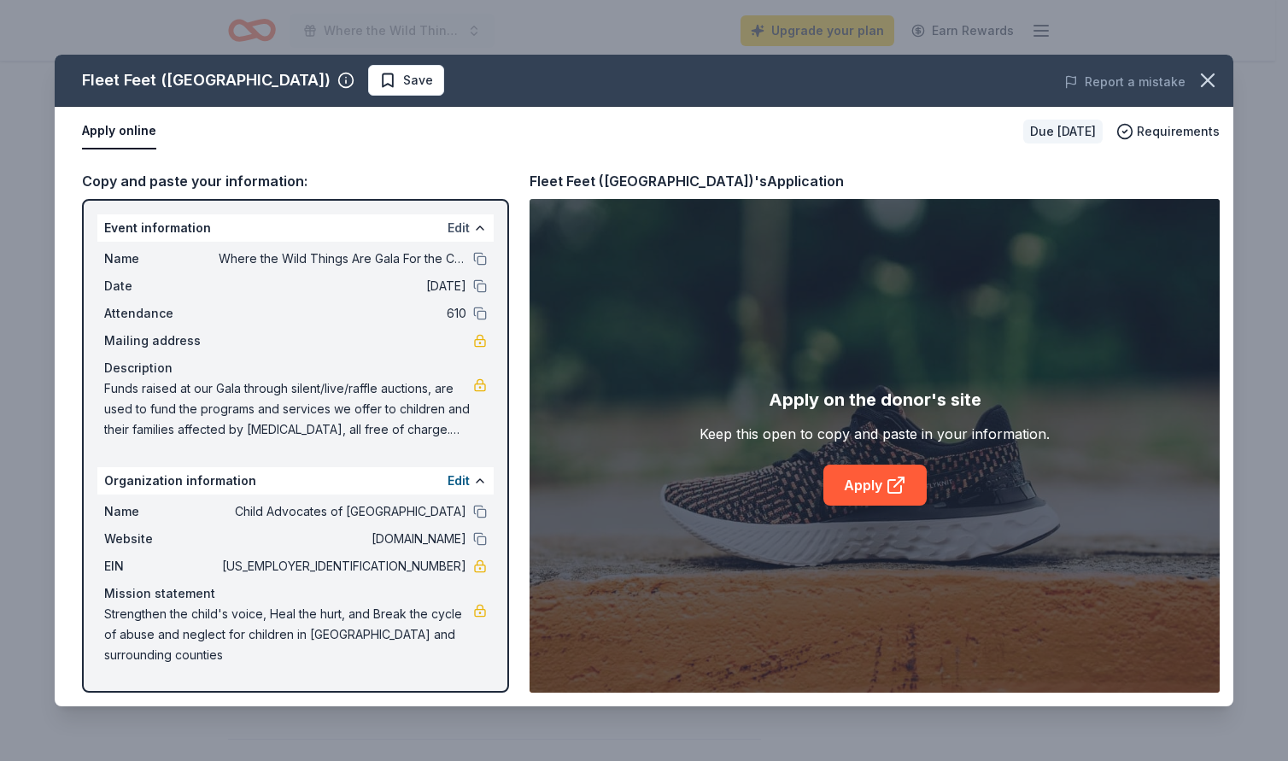
click at [461, 226] on button "Edit" at bounding box center [459, 228] width 22 height 21
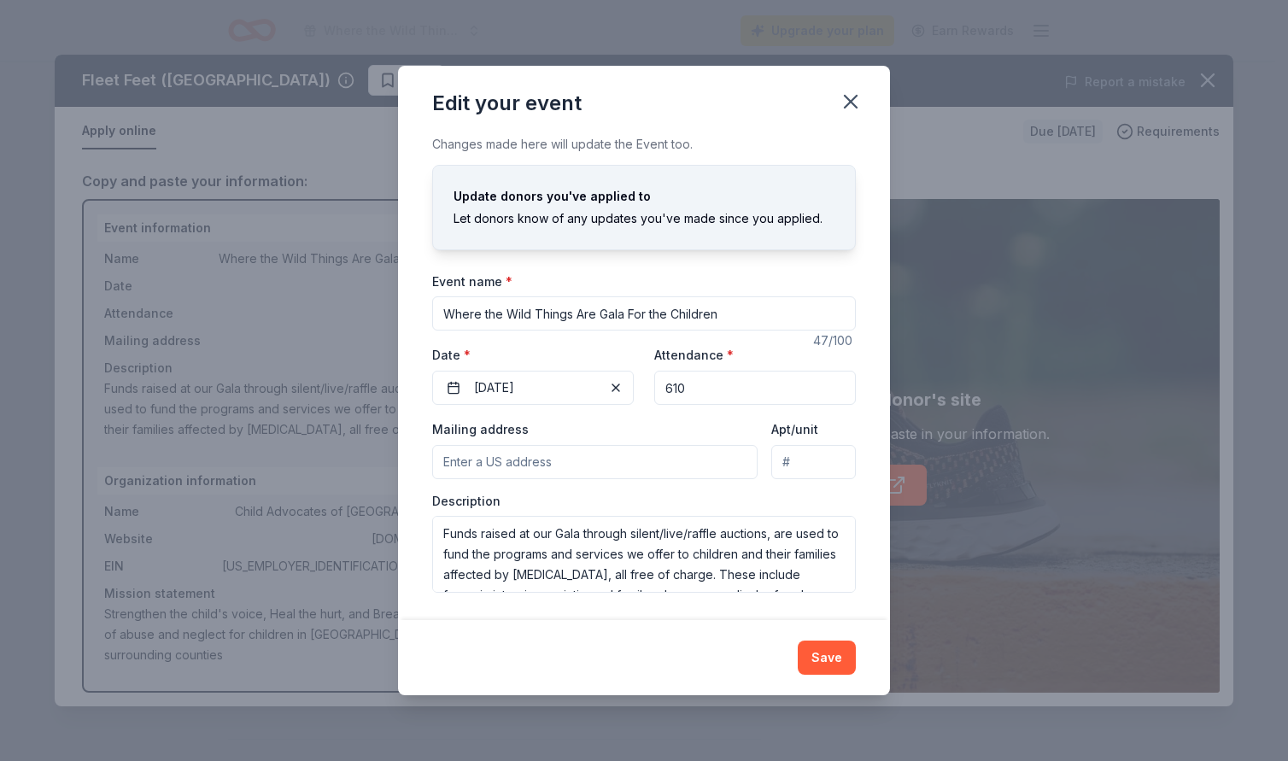
click at [566, 467] on input "Mailing address" at bounding box center [594, 462] width 325 height 34
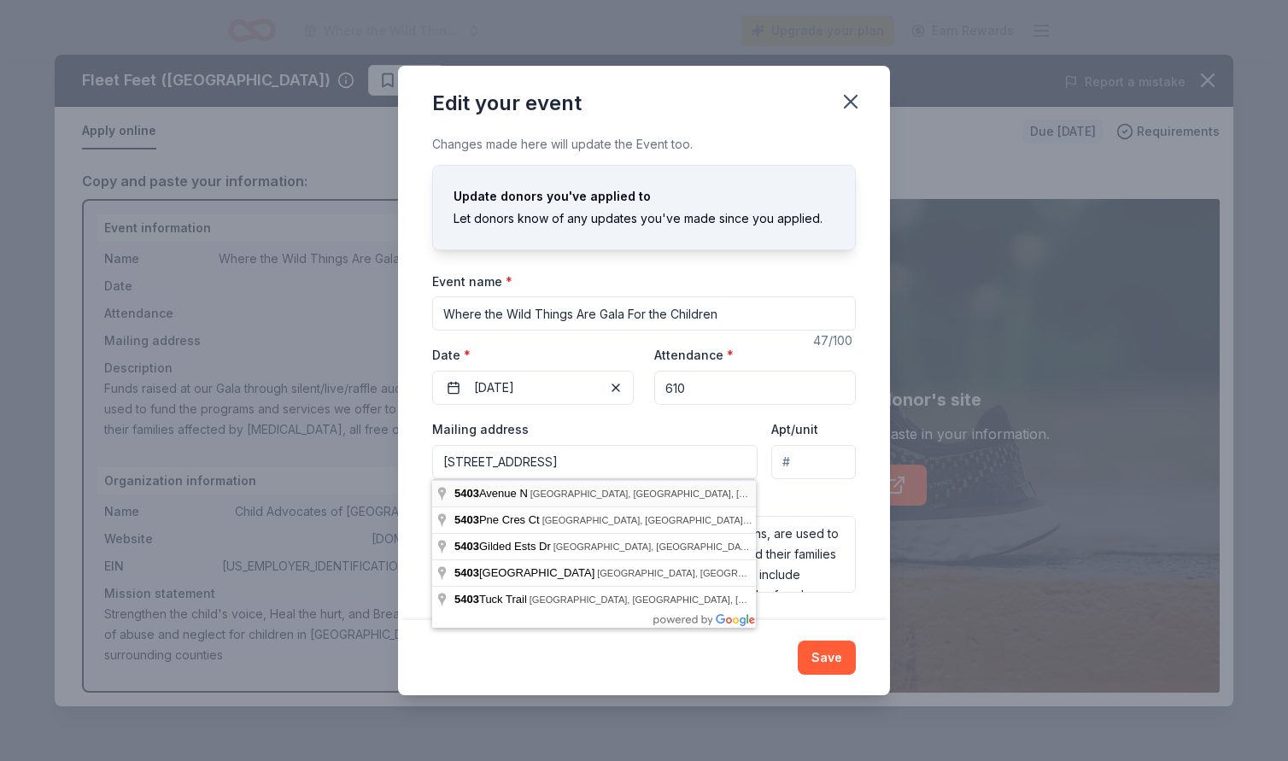
type input "5403 Avenue N, Rosenberg, TX, 77471"
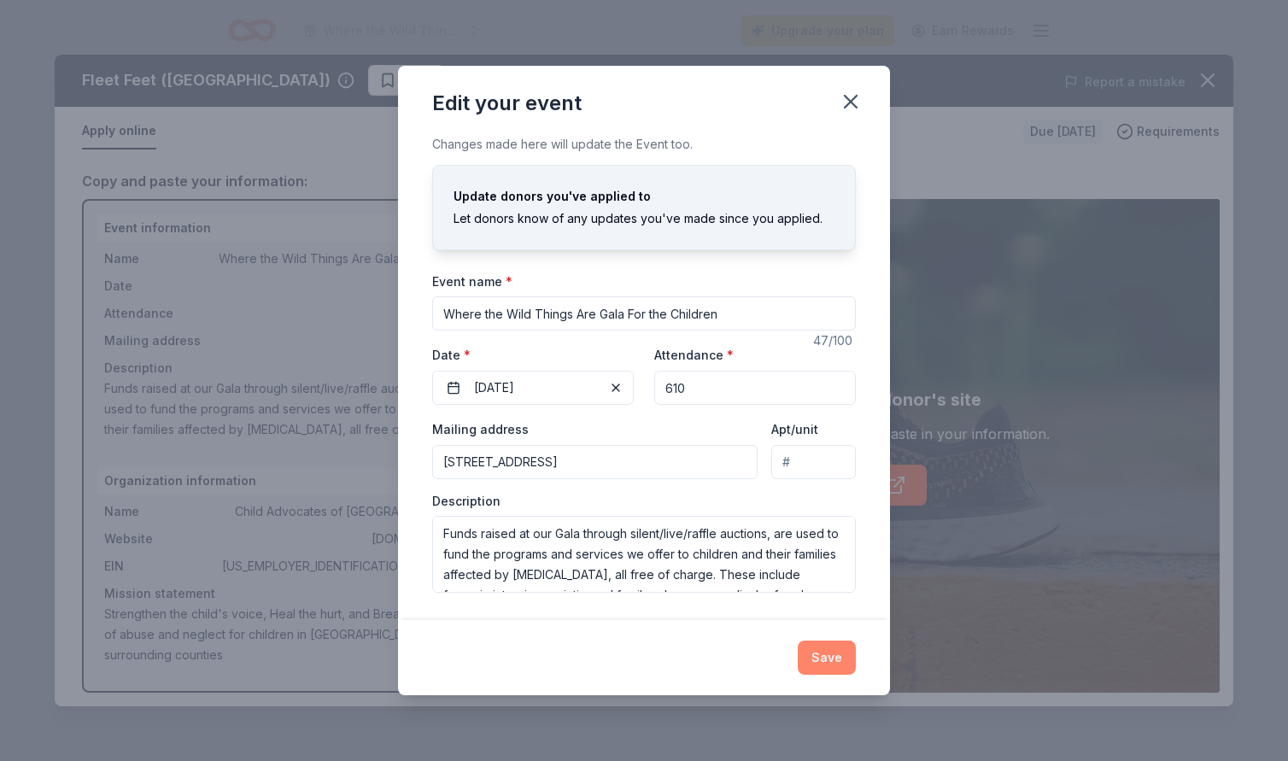
click at [837, 659] on button "Save" at bounding box center [827, 658] width 58 height 34
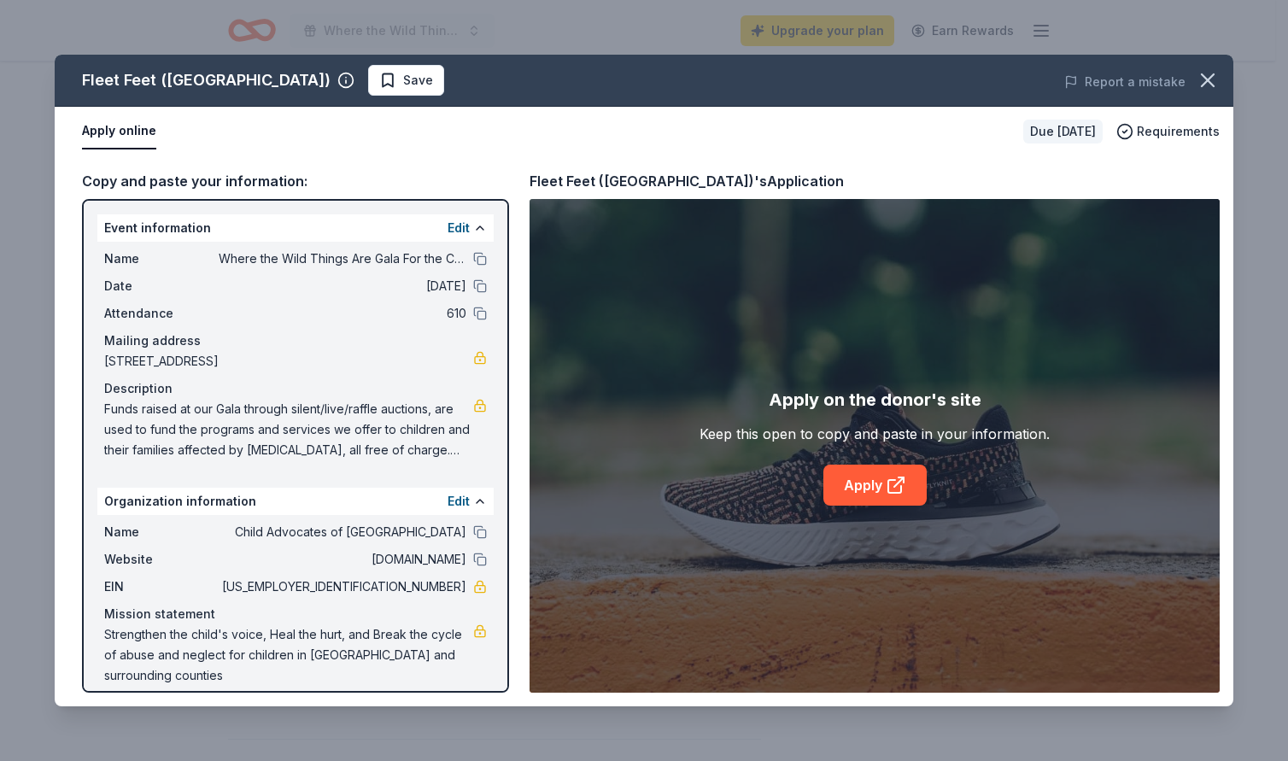
scroll to position [15, 0]
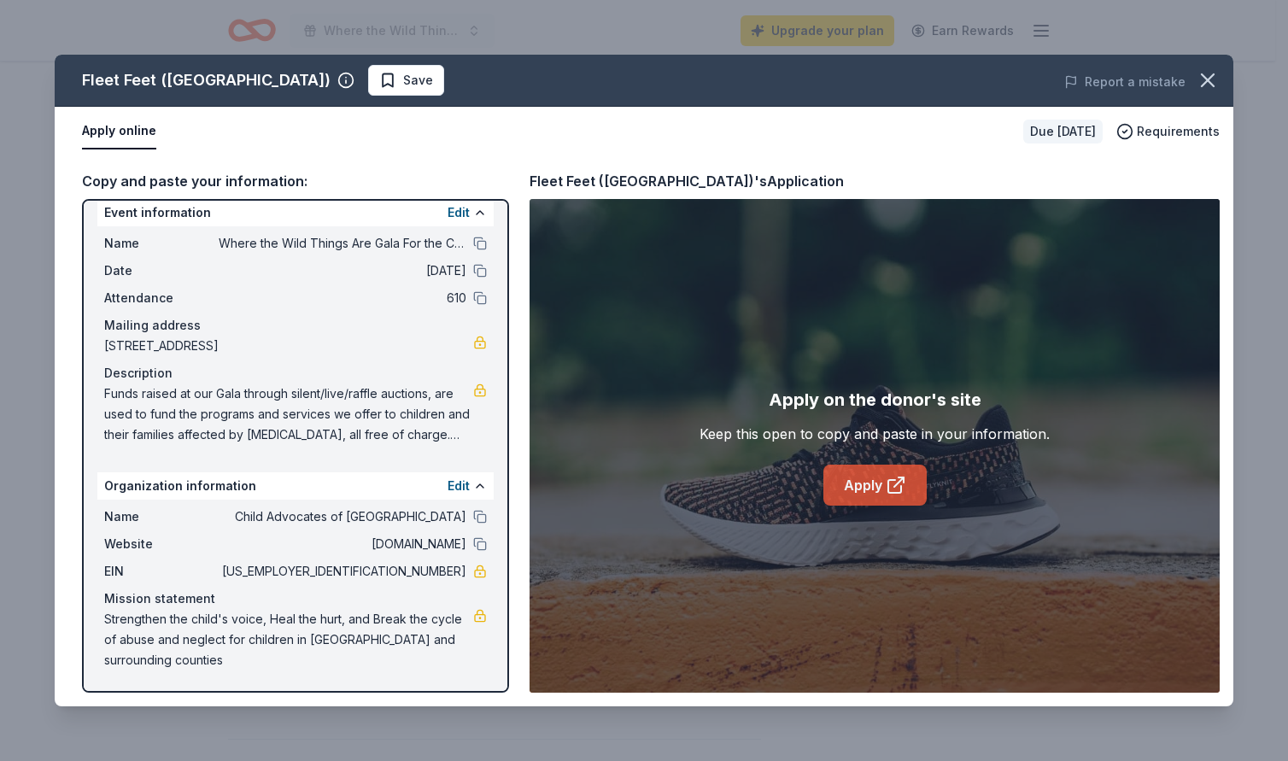
click at [876, 484] on link "Apply" at bounding box center [875, 485] width 103 height 41
